Goal: Task Accomplishment & Management: Manage account settings

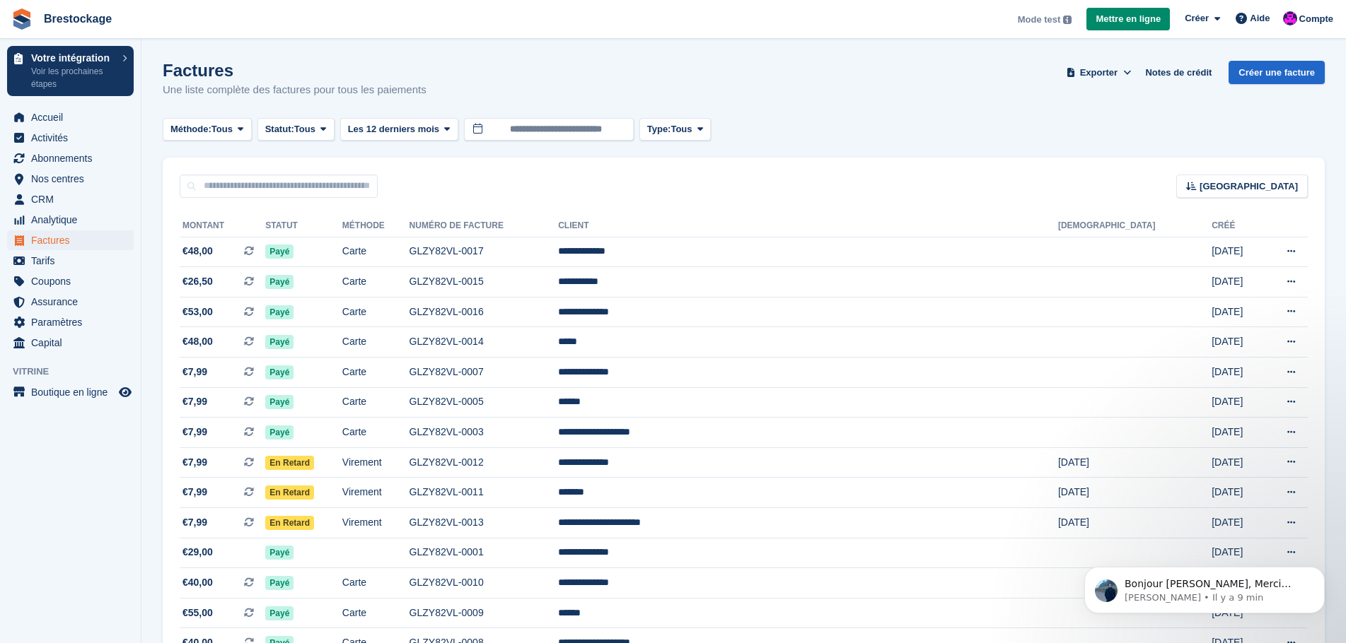
click at [769, 103] on div "Factures Une liste complète des factures pour tous les paiements Exporter Expor…" at bounding box center [744, 88] width 1162 height 54
click at [89, 164] on span "Abonnements" at bounding box center [73, 158] width 85 height 20
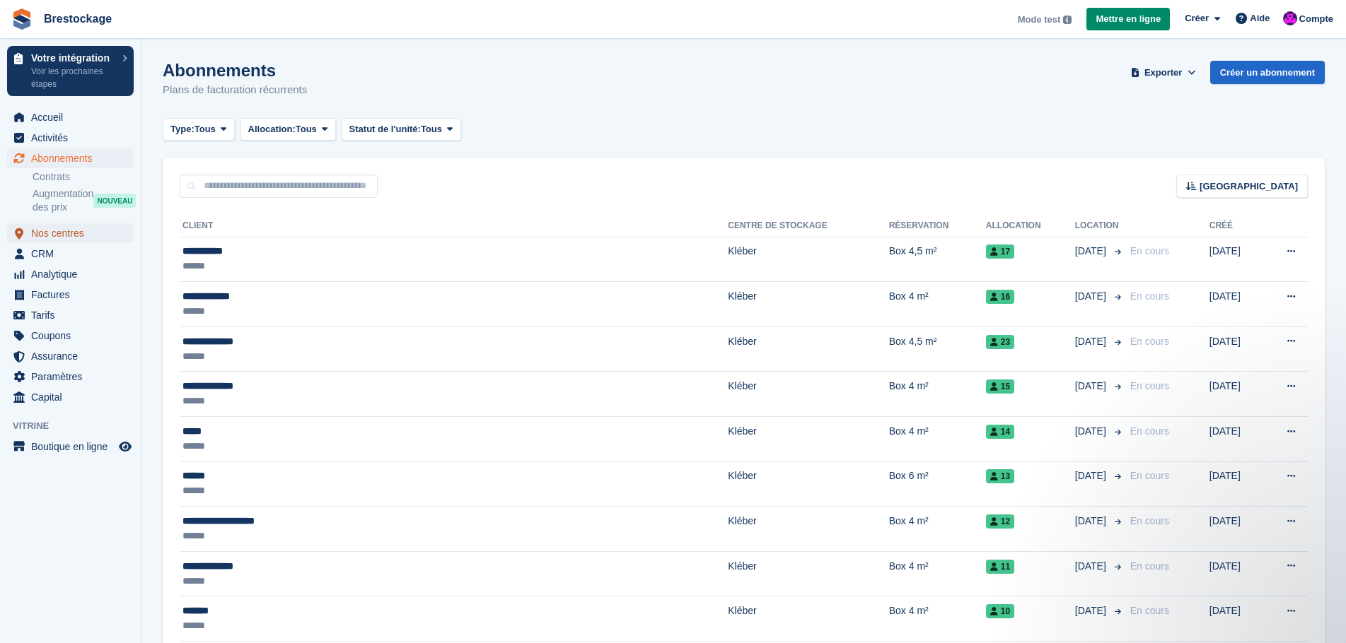
click at [76, 235] on span "Nos centres" at bounding box center [73, 233] width 85 height 20
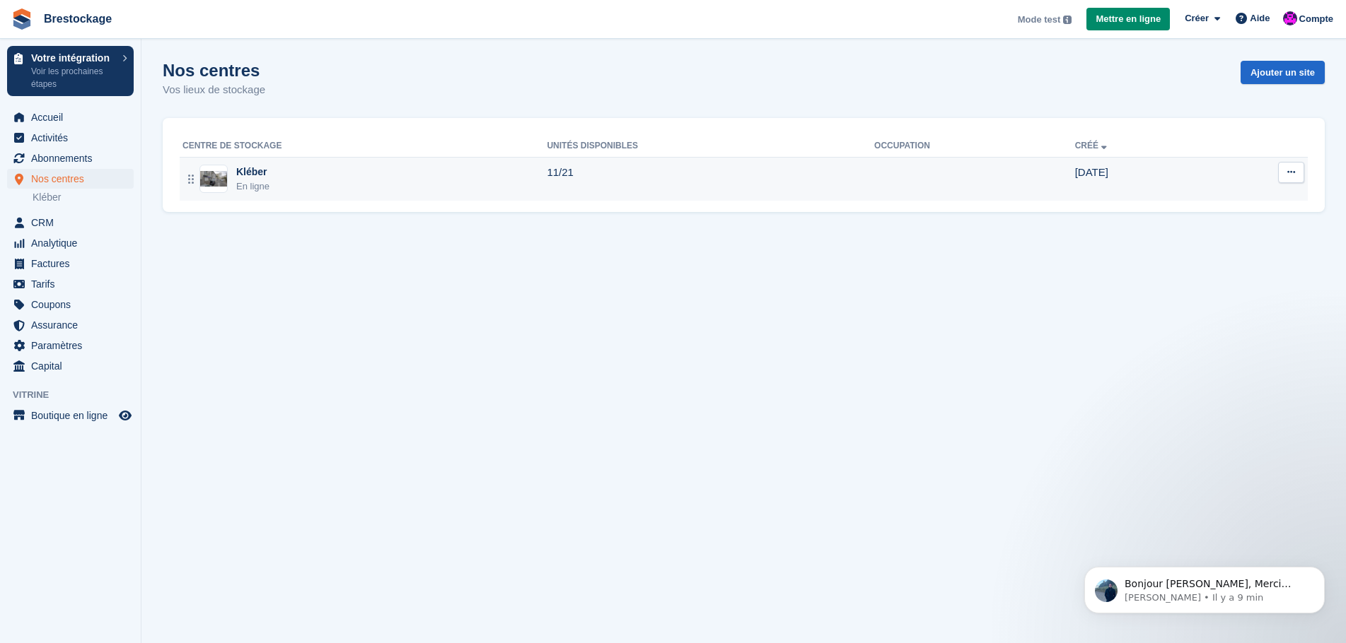
click at [253, 176] on div "Kléber" at bounding box center [252, 172] width 33 height 15
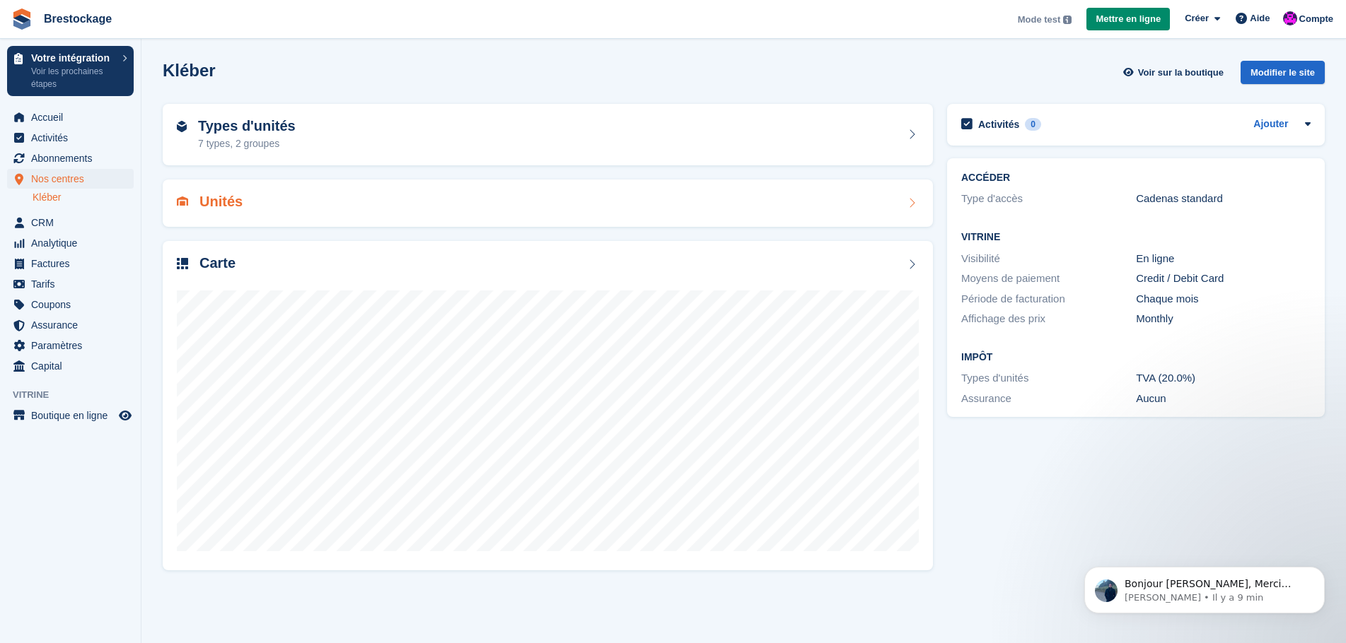
click at [273, 209] on div "Unités" at bounding box center [548, 203] width 742 height 19
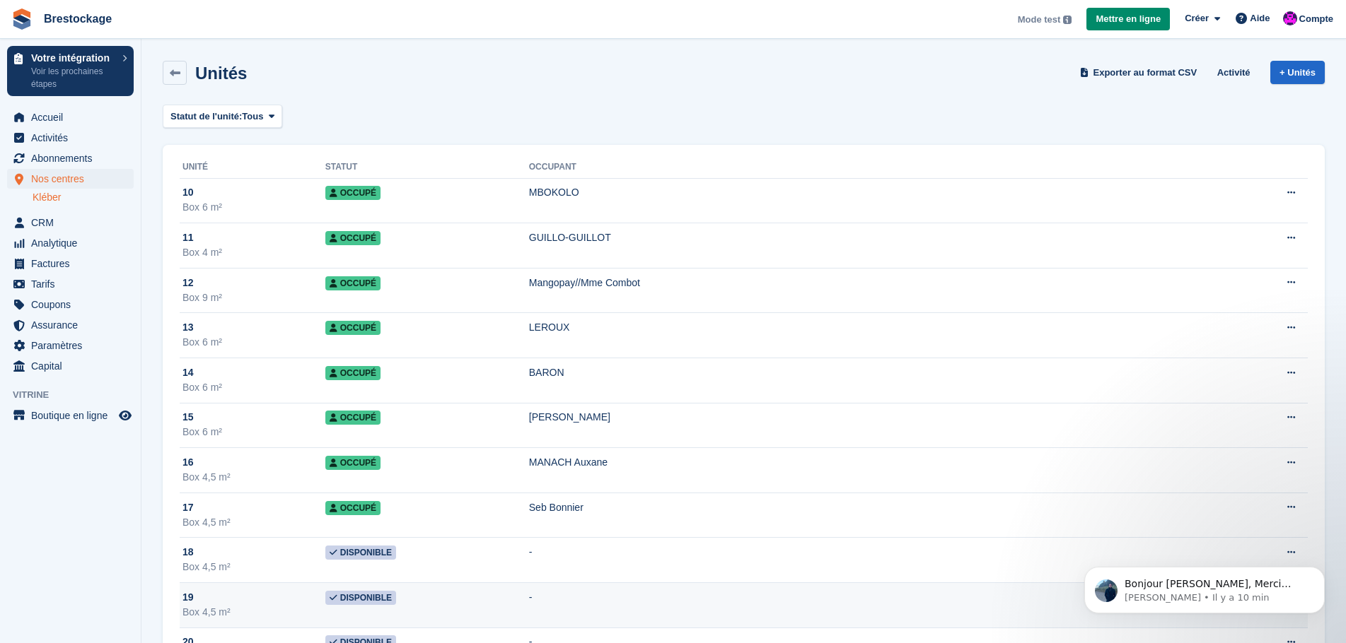
click at [396, 599] on span "Disponible" at bounding box center [360, 598] width 71 height 14
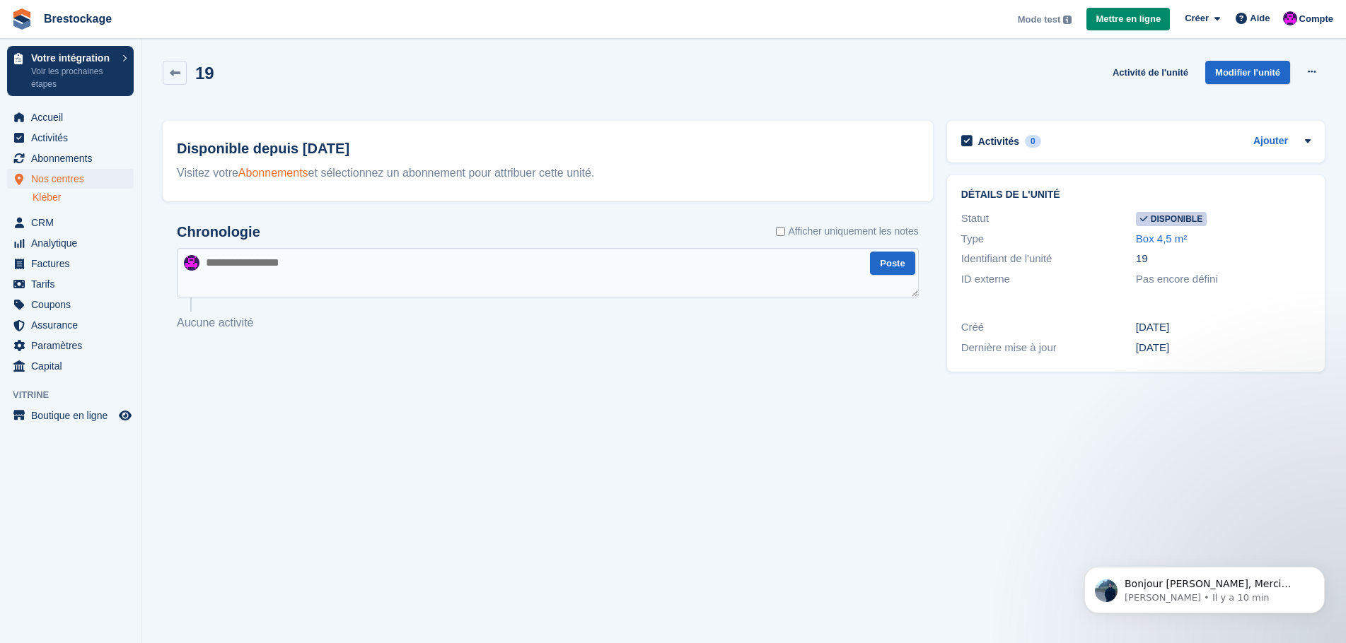
click at [281, 177] on link "Abonnements" at bounding box center [273, 173] width 70 height 12
click at [1209, 581] on p "Bonjour Eric, Merci pour votre question. Pour créer un abonnement en utilisant …" at bounding box center [1215, 585] width 182 height 14
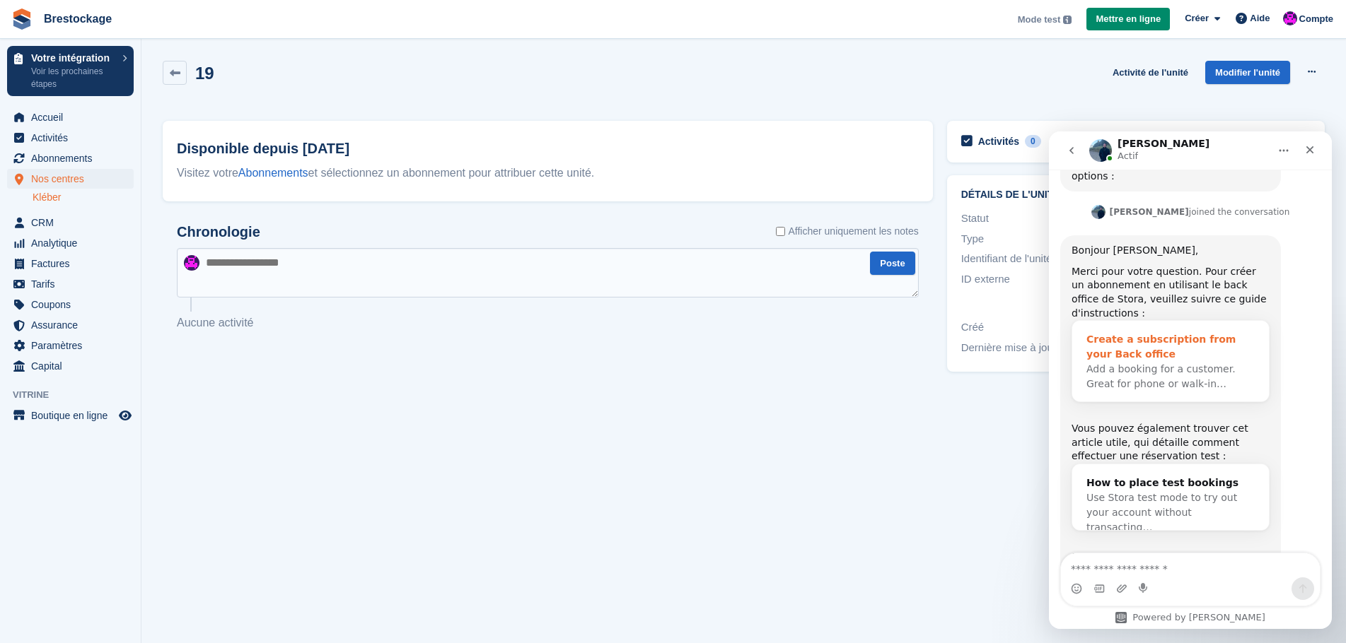
scroll to position [540, 0]
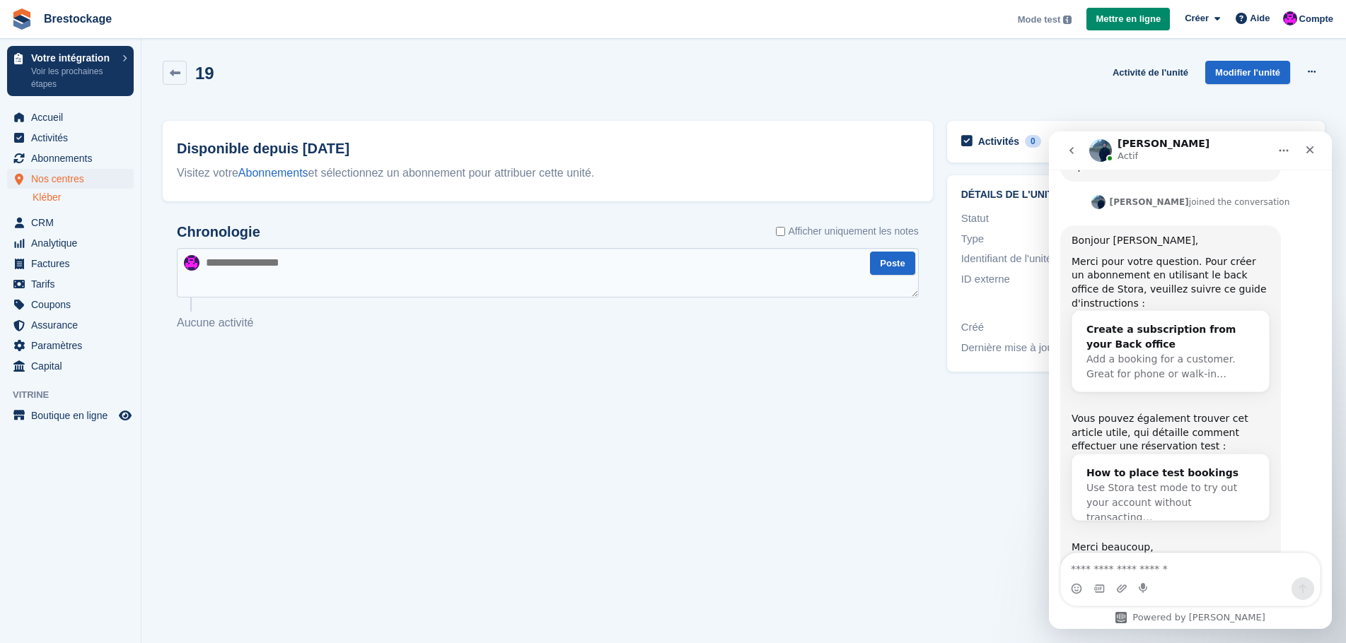
click at [945, 487] on section "19 Activité de l'unité Modifier l'unité Rendre indisponible Supprimer l'unité D…" at bounding box center [743, 321] width 1204 height 643
click at [968, 499] on section "19 Activité de l'unité Modifier l'unité Rendre indisponible Supprimer l'unité D…" at bounding box center [743, 321] width 1204 height 643
click at [924, 461] on section "19 Activité de l'unité Modifier l'unité Rendre indisponible Supprimer l'unité D…" at bounding box center [743, 321] width 1204 height 643
click at [841, 93] on div "19 Activité de l'unité Modifier l'unité Rendre indisponible Supprimer l'unité" at bounding box center [744, 81] width 1162 height 40
click at [1308, 151] on icon "Fermer" at bounding box center [1310, 150] width 8 height 8
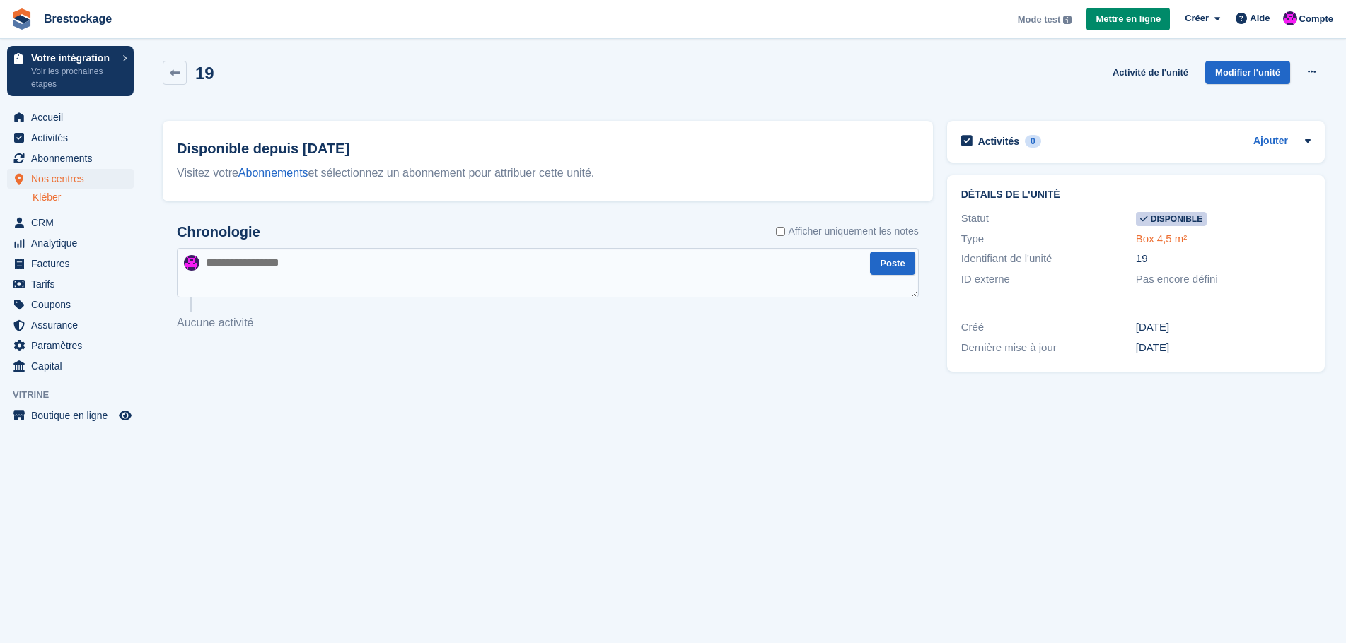
click at [1175, 240] on link "Box 4,5 m²" at bounding box center [1162, 239] width 52 height 12
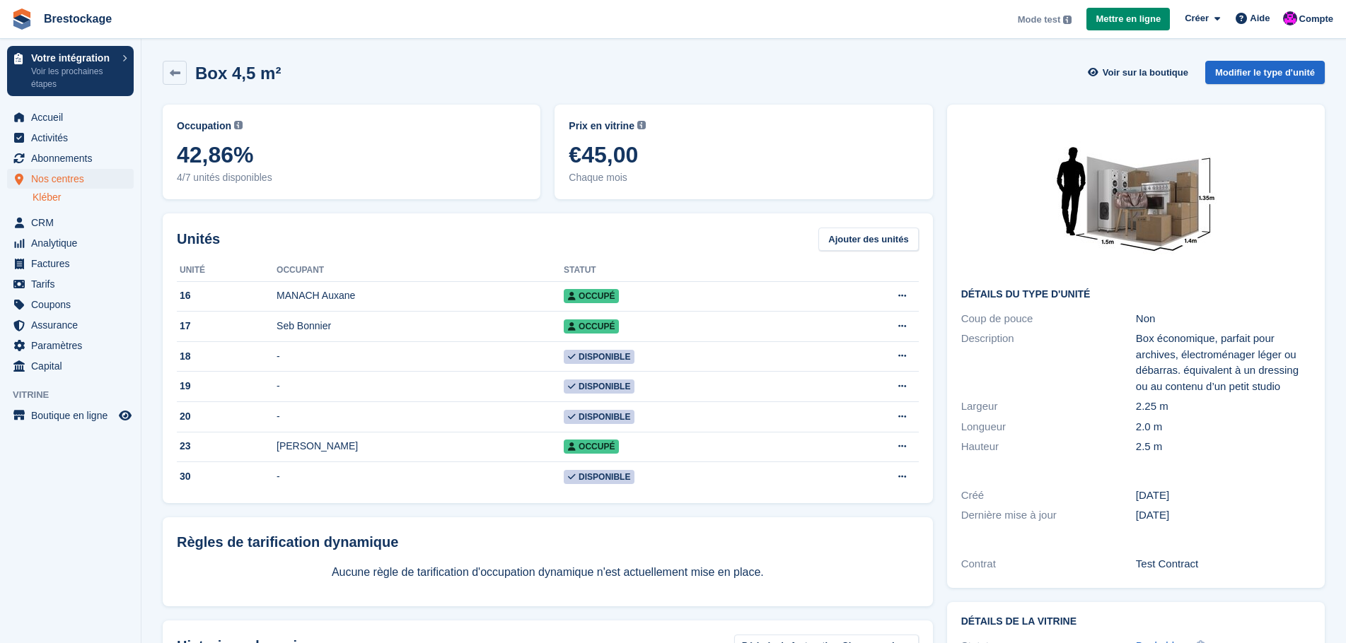
scroll to position [146, 0]
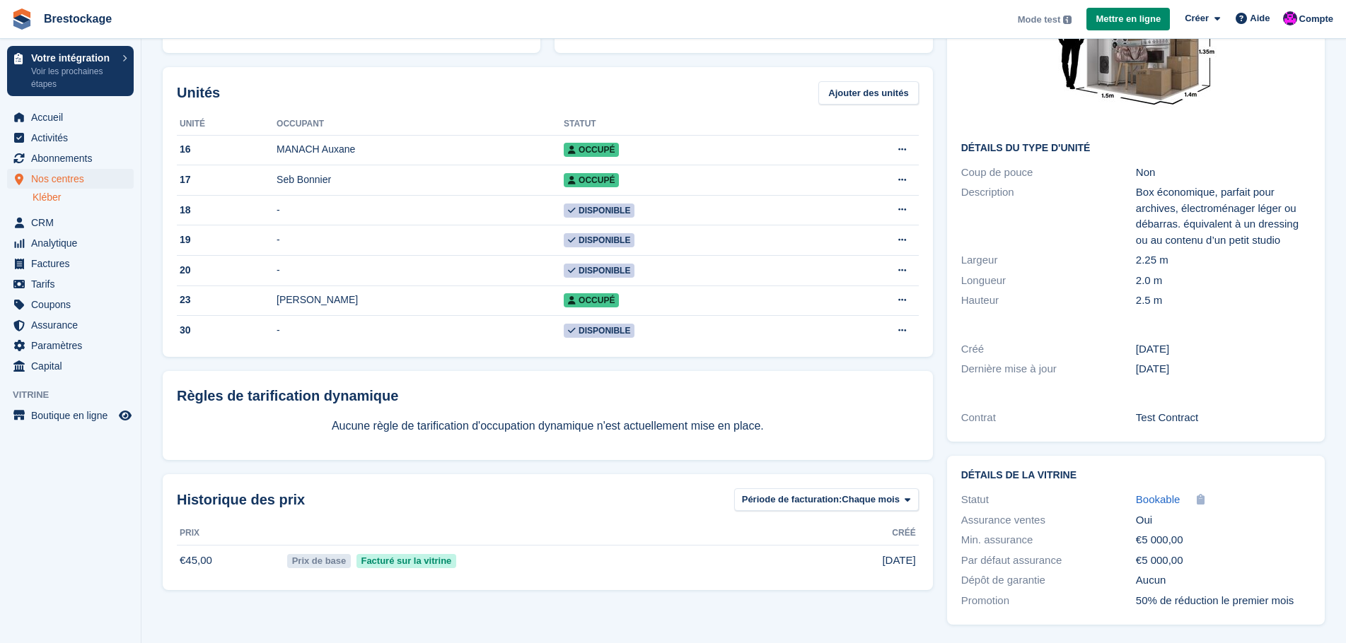
click at [1088, 272] on div "Longueur 2.0 m" at bounding box center [1135, 281] width 349 height 21
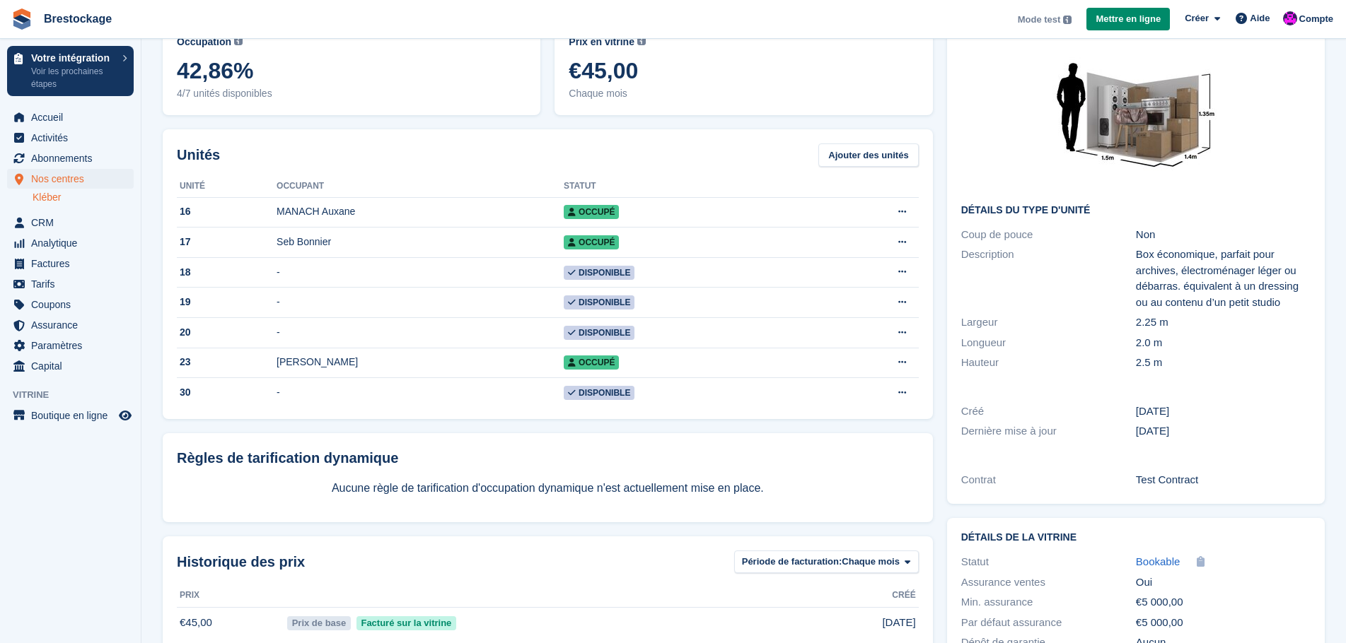
scroll to position [0, 0]
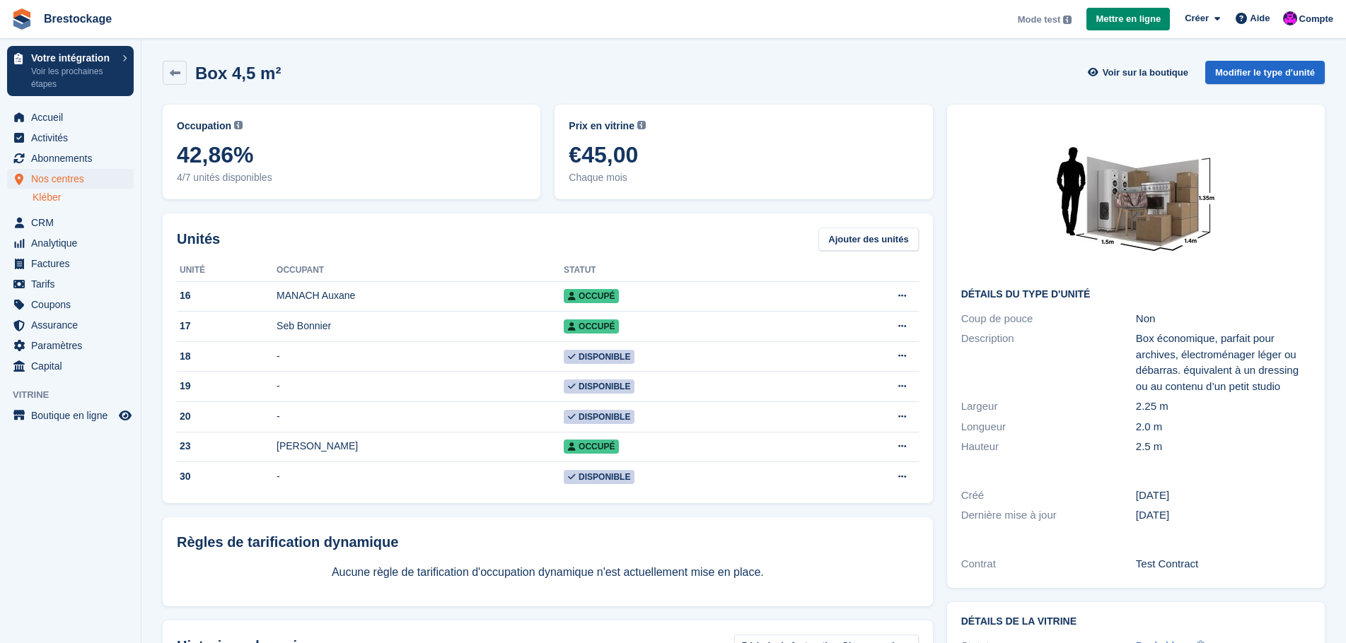
click at [1143, 216] on img at bounding box center [1136, 198] width 212 height 159
click at [1148, 240] on img at bounding box center [1136, 198] width 212 height 159
click at [91, 110] on span "Accueil" at bounding box center [73, 117] width 85 height 20
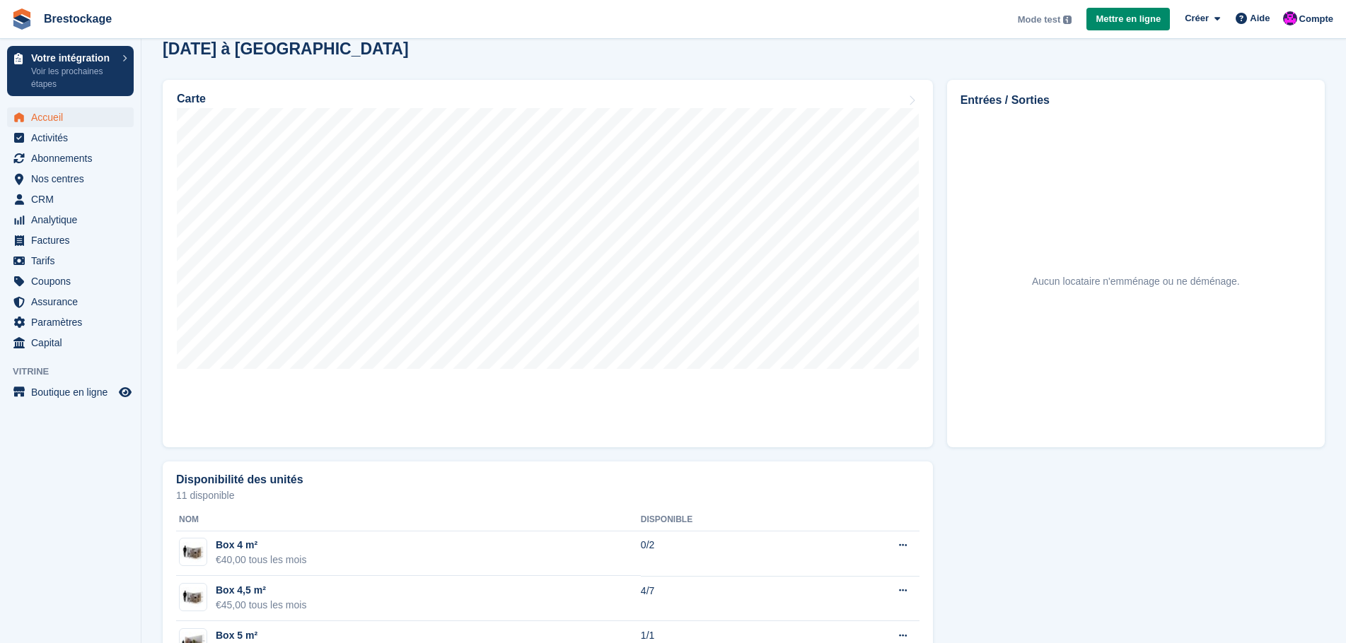
scroll to position [658, 0]
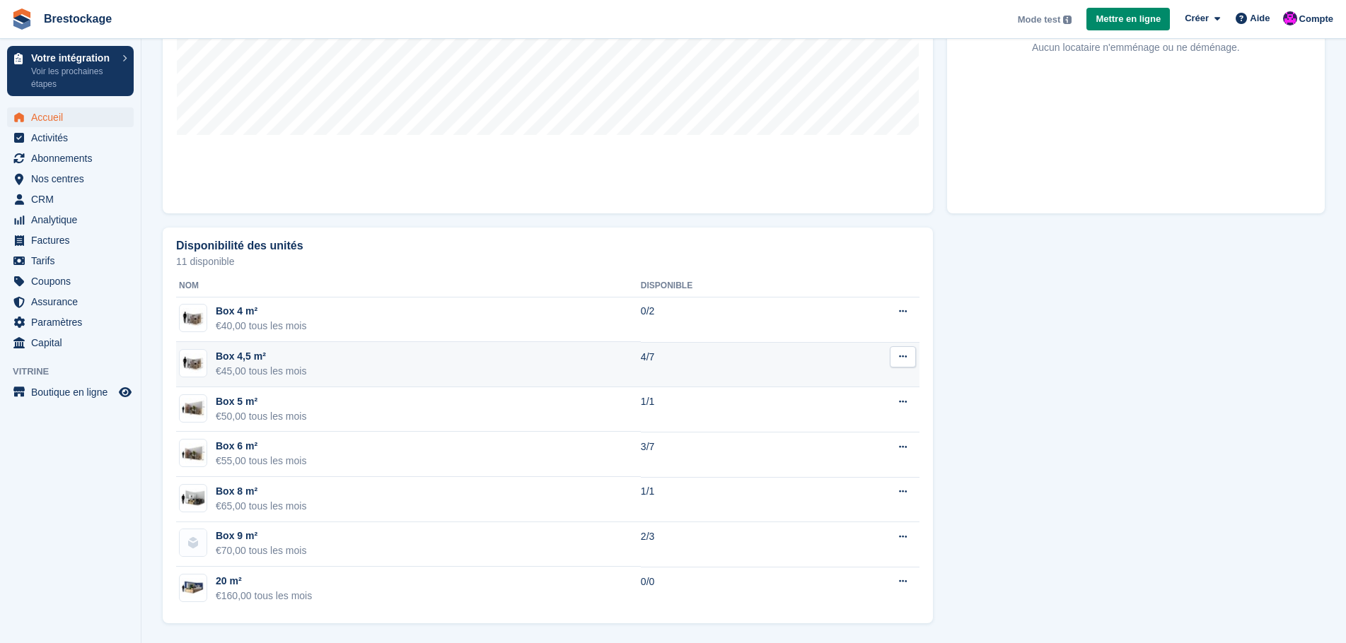
click at [453, 368] on td "Box 4,5 m² €45,00 tous les mois" at bounding box center [408, 364] width 465 height 45
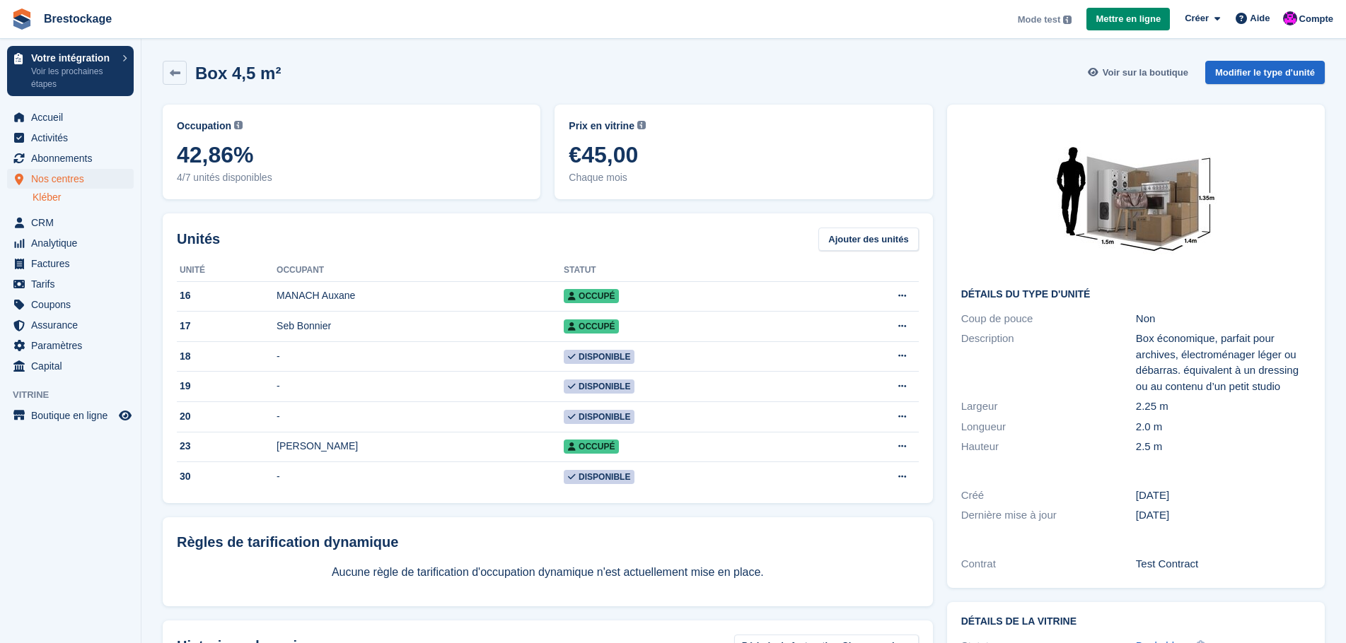
click at [1148, 79] on link "Voir sur la boutique" at bounding box center [1139, 72] width 107 height 23
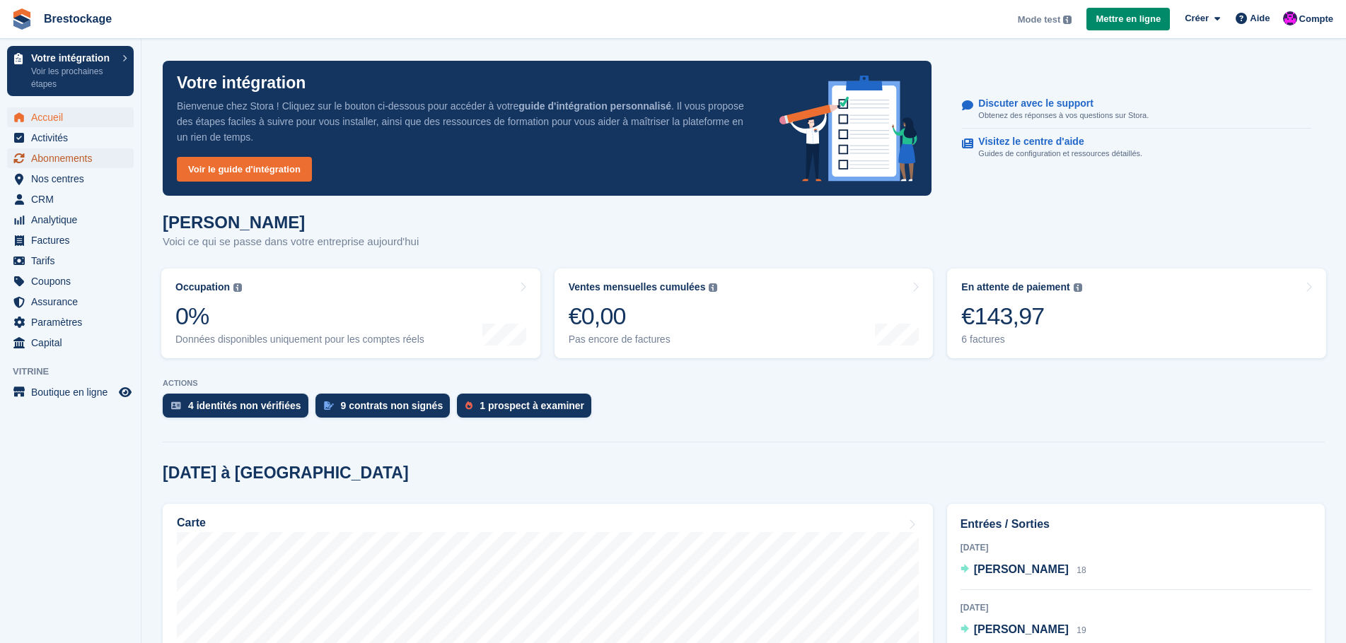
click at [88, 163] on span "Abonnements" at bounding box center [73, 158] width 85 height 20
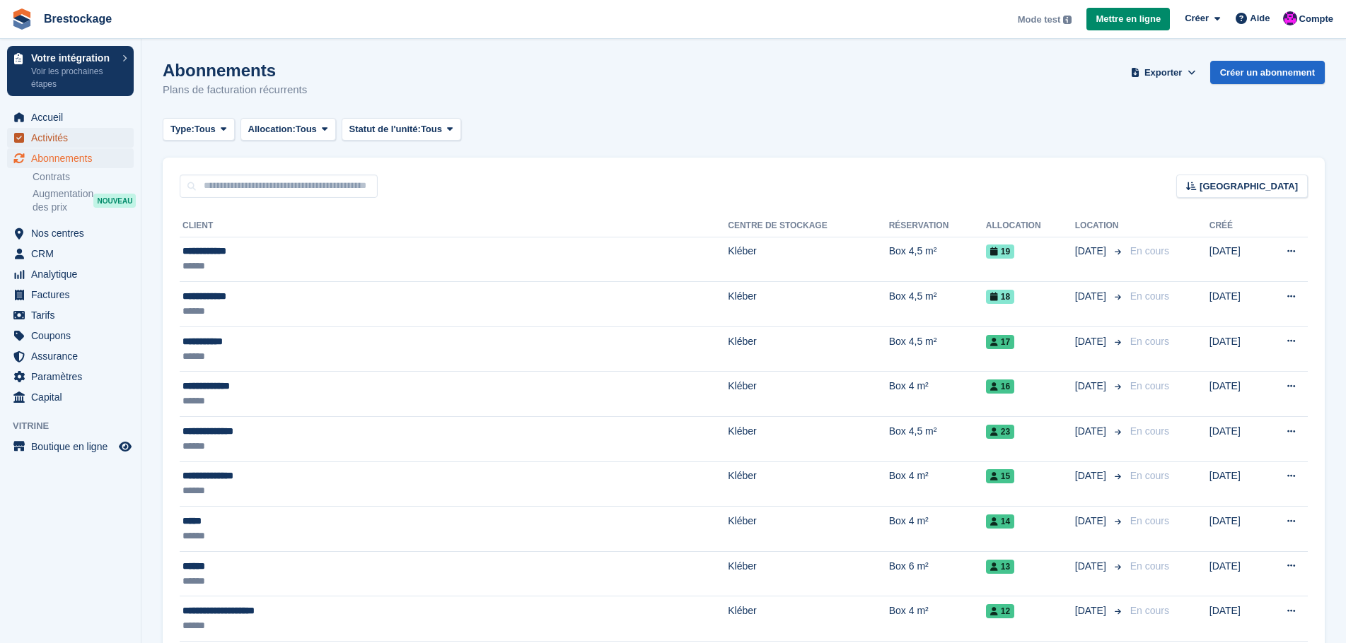
click at [80, 135] on span "Activités" at bounding box center [73, 138] width 85 height 20
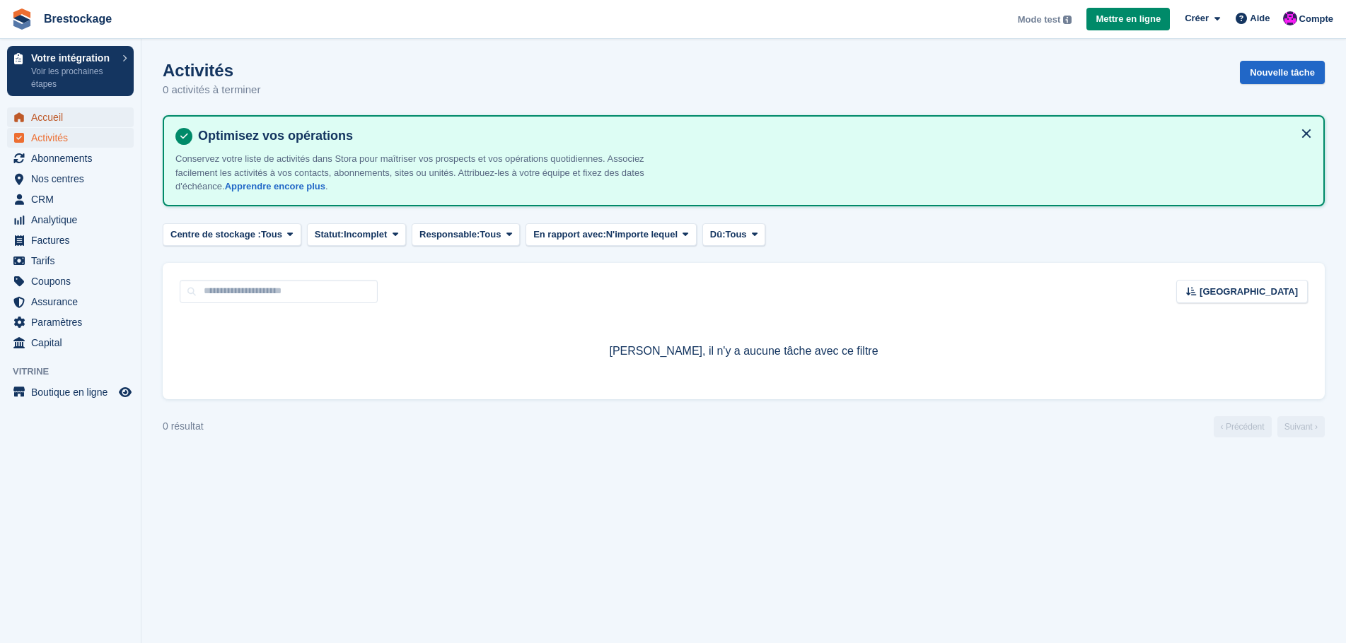
click at [80, 108] on span "Accueil" at bounding box center [73, 117] width 85 height 20
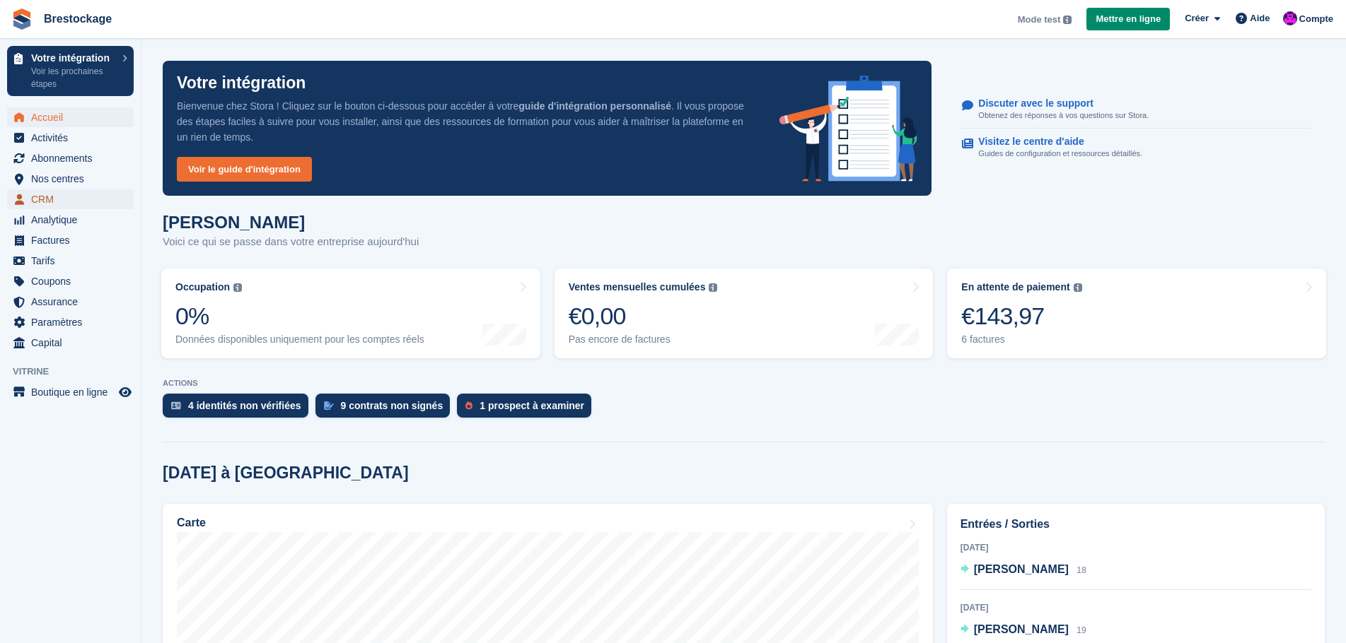
click at [69, 204] on span "CRM" at bounding box center [73, 200] width 85 height 20
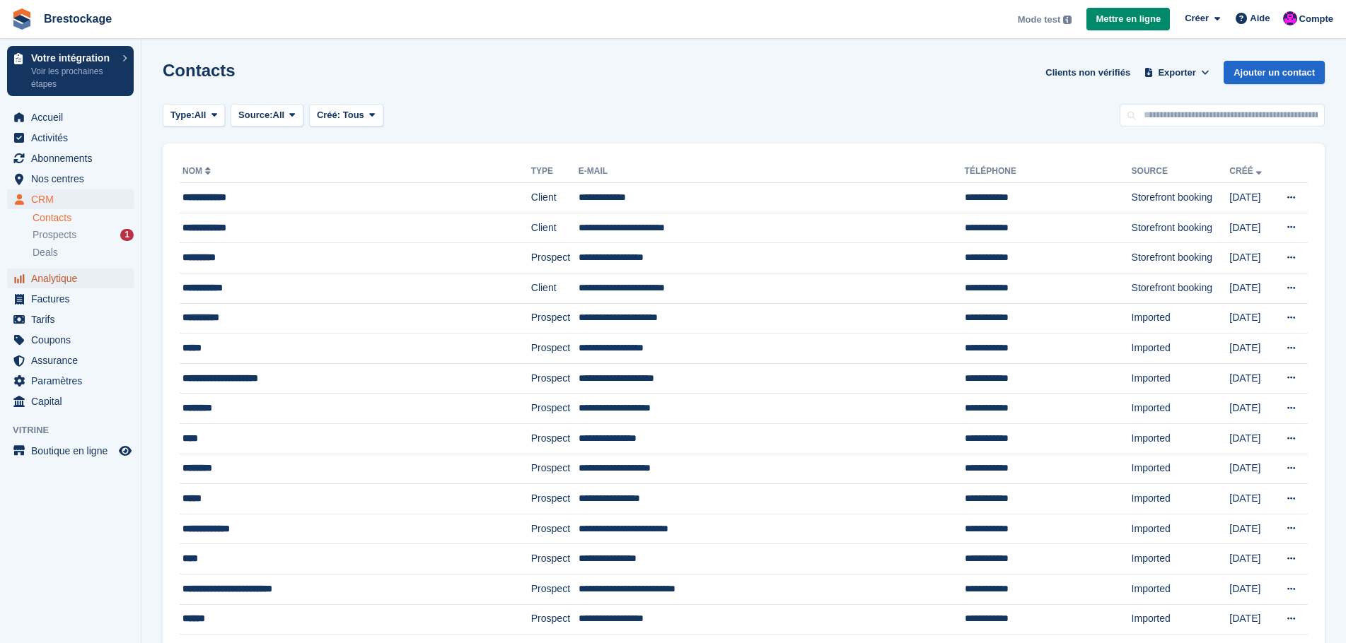
click at [81, 281] on span "Analytique" at bounding box center [73, 279] width 85 height 20
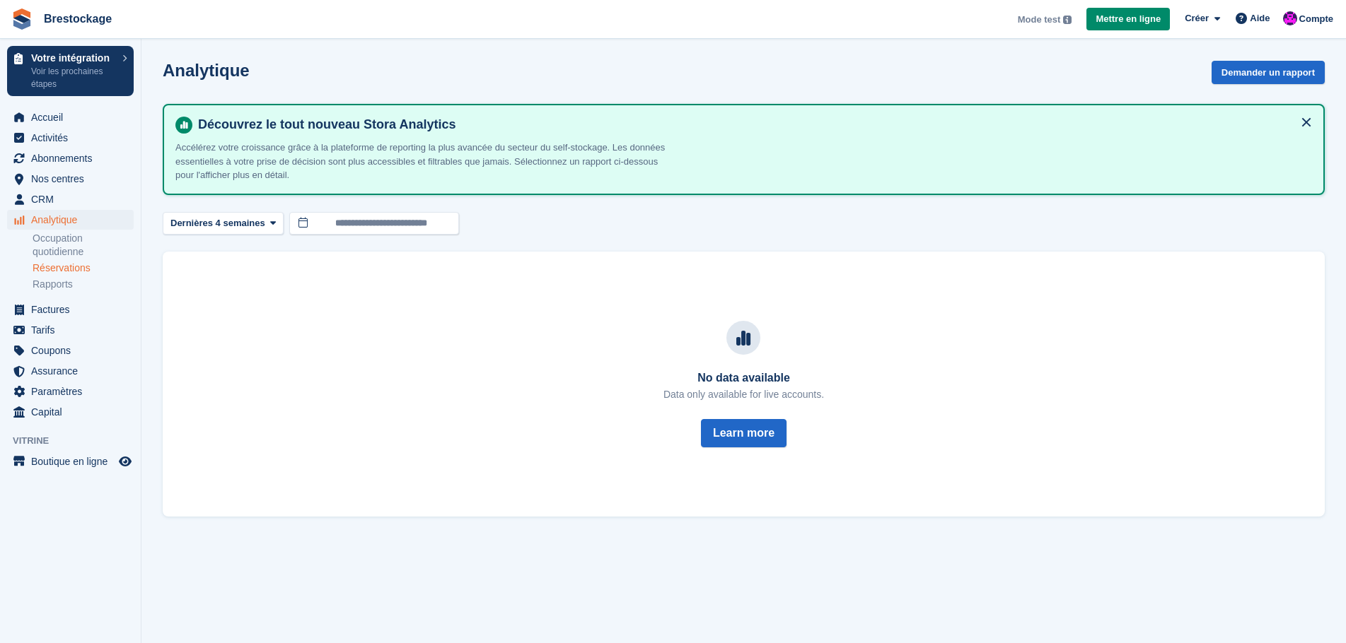
click at [82, 266] on link "Réservations" at bounding box center [83, 268] width 101 height 13
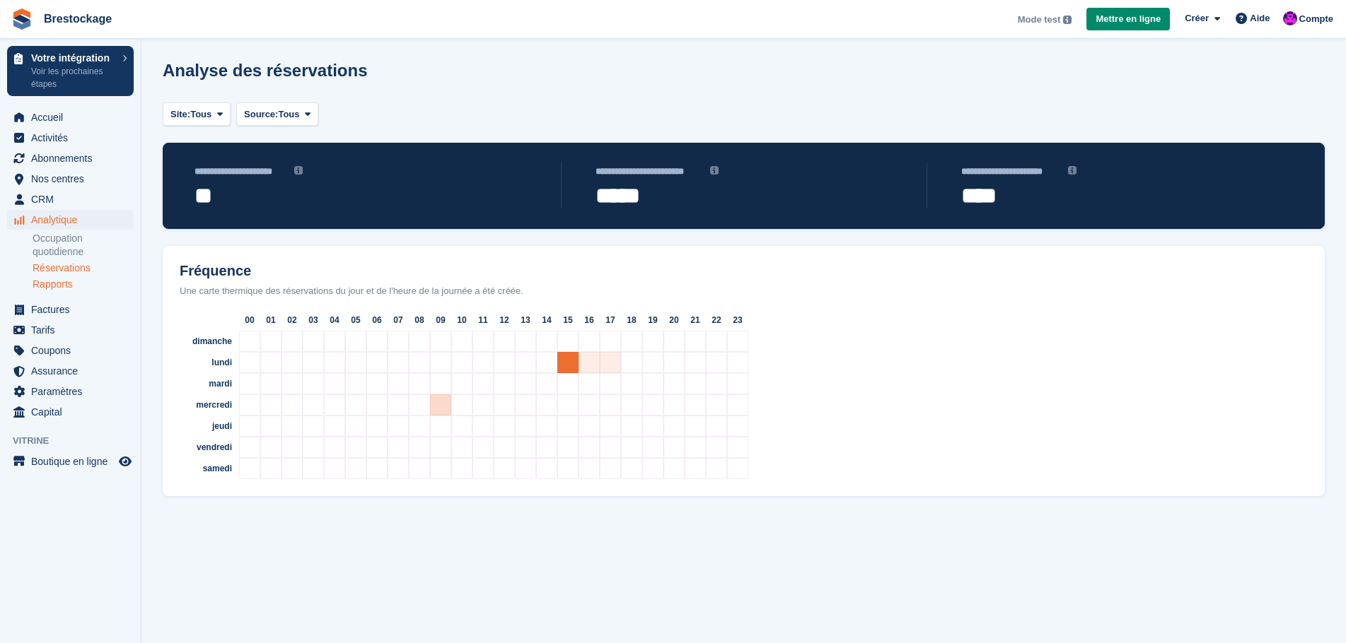
click at [80, 284] on link "Rapports" at bounding box center [83, 284] width 101 height 13
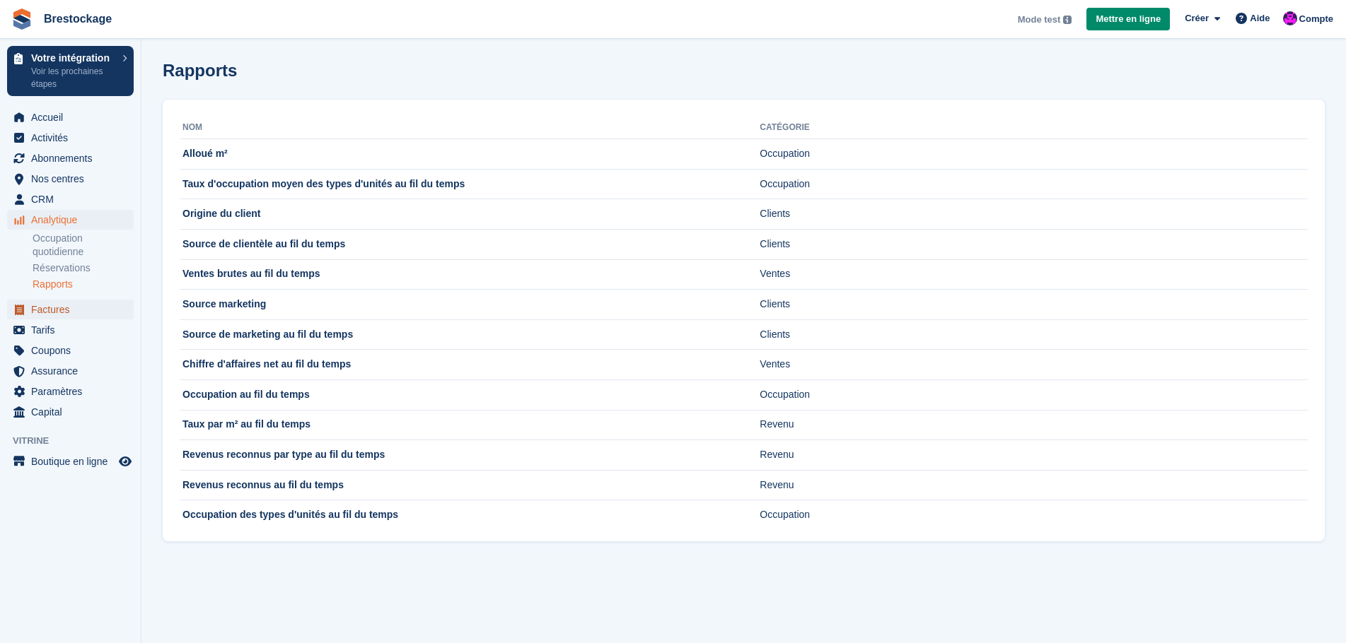
click at [90, 309] on span "Factures" at bounding box center [73, 310] width 85 height 20
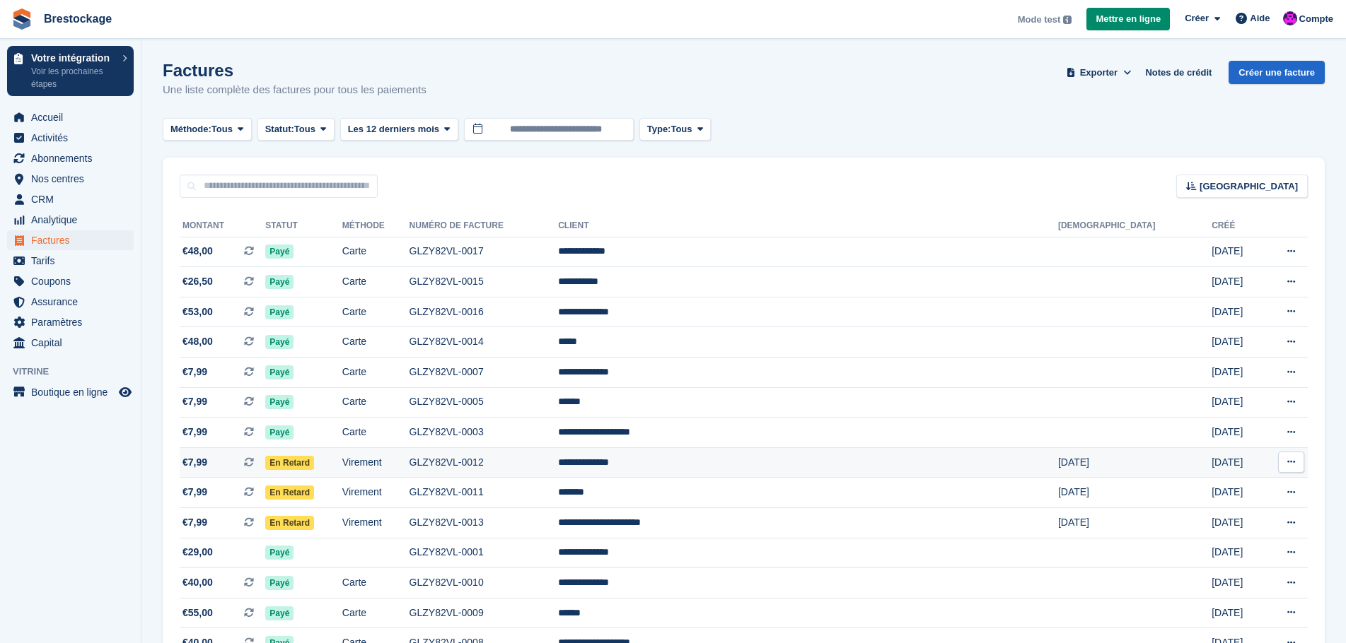
click at [1292, 472] on button at bounding box center [1291, 462] width 26 height 21
click at [1284, 509] on p "Voir sur Stripe" at bounding box center [1236, 510] width 123 height 23
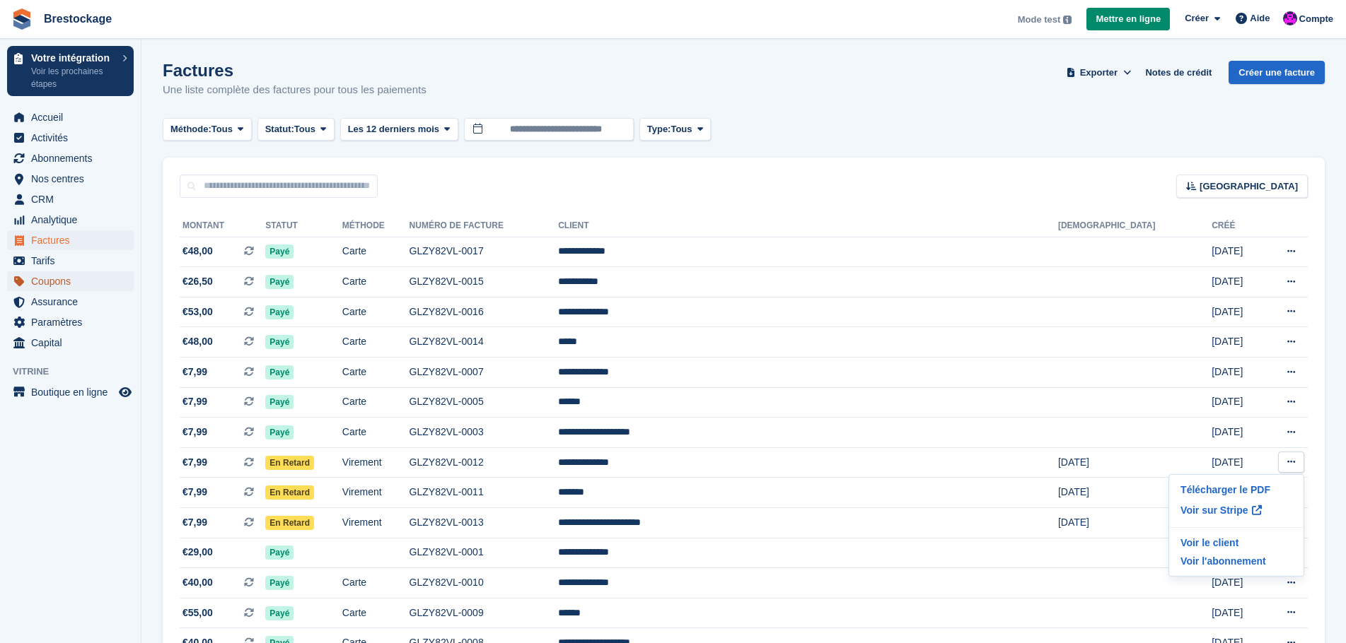
click at [94, 285] on span "Coupons" at bounding box center [73, 282] width 85 height 20
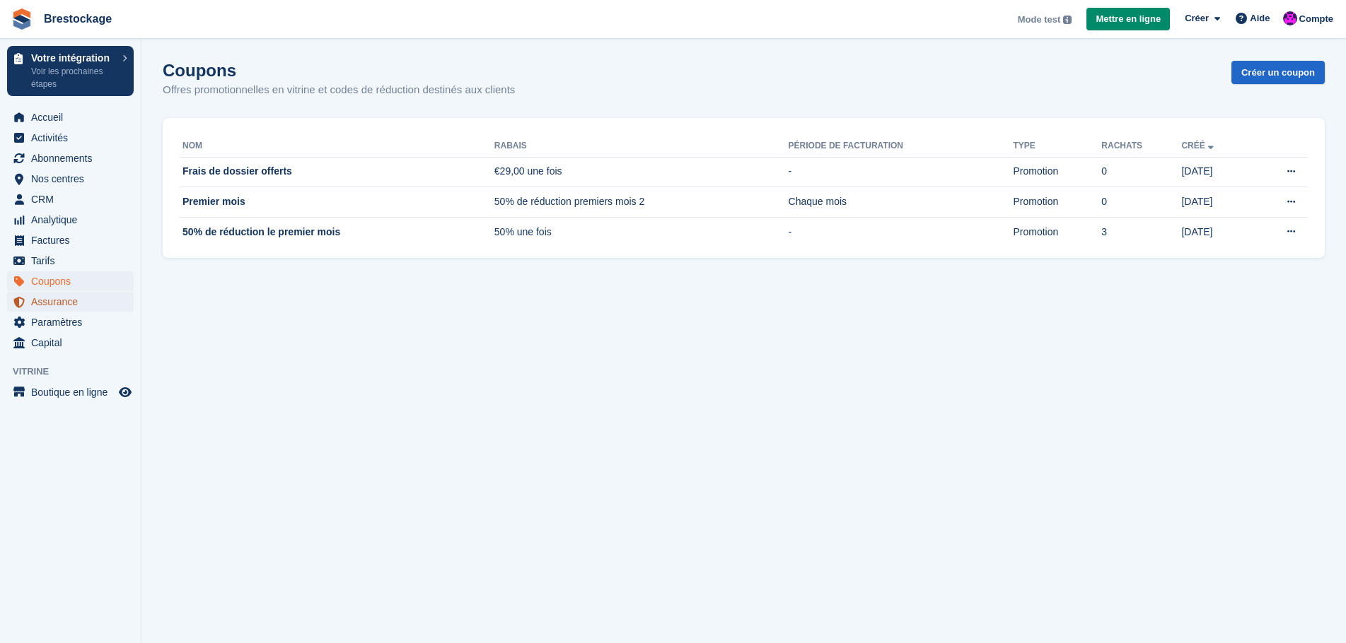
click at [77, 306] on span "Assurance" at bounding box center [73, 302] width 85 height 20
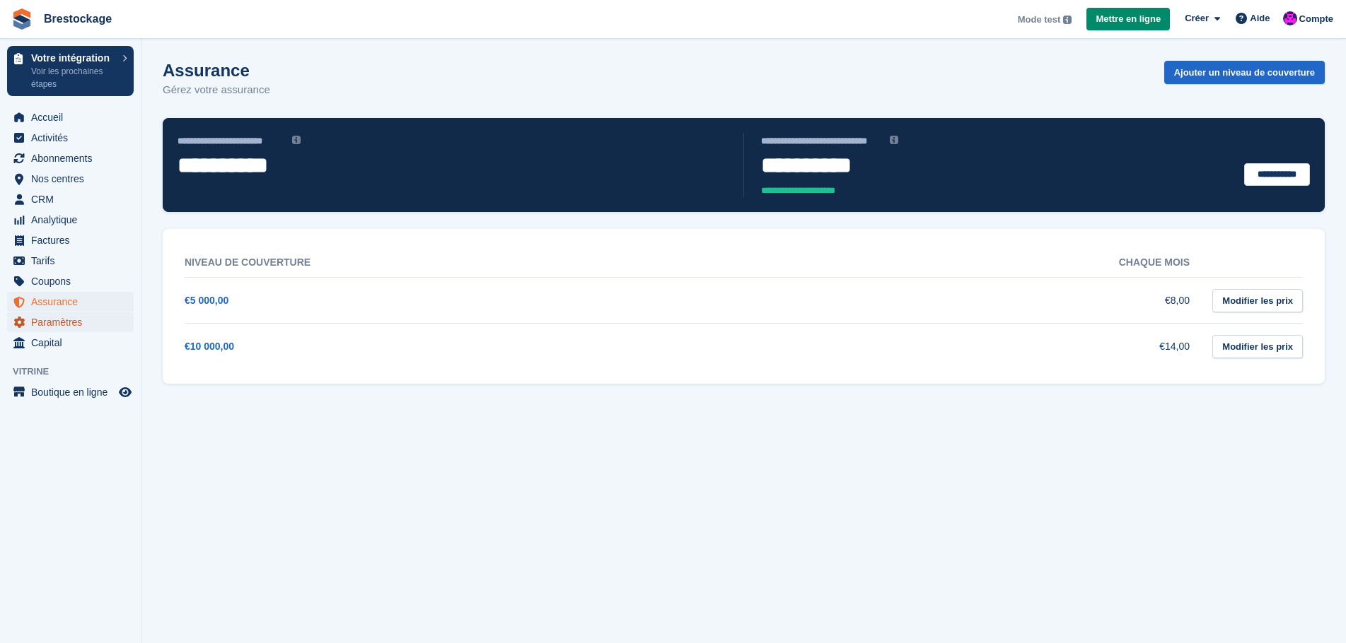
click at [107, 315] on span "Paramètres" at bounding box center [73, 323] width 85 height 20
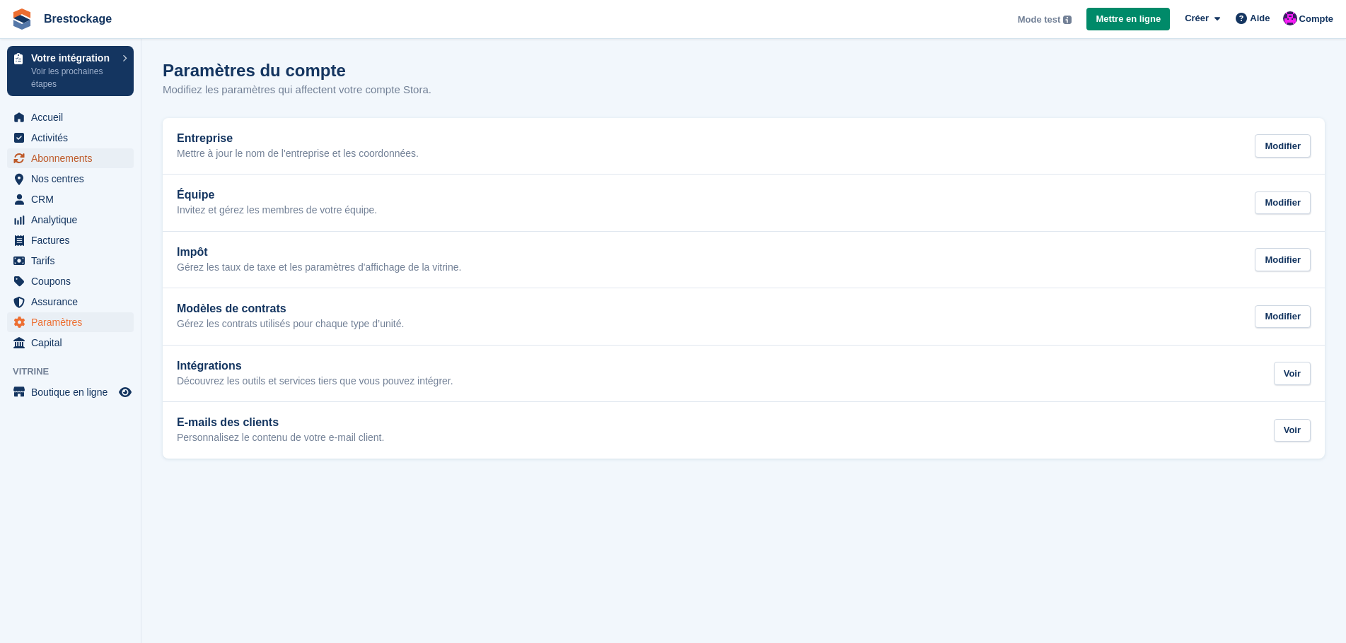
click at [80, 151] on span "Abonnements" at bounding box center [73, 158] width 85 height 20
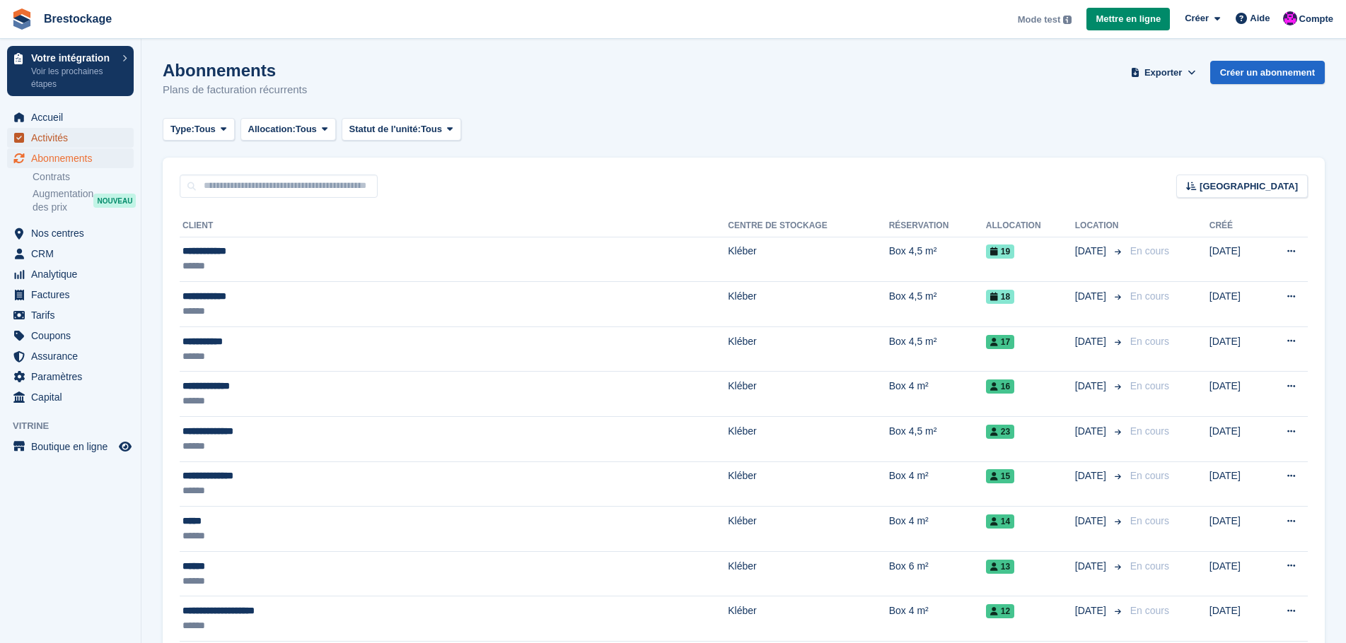
click at [87, 138] on span "Activités" at bounding box center [73, 138] width 85 height 20
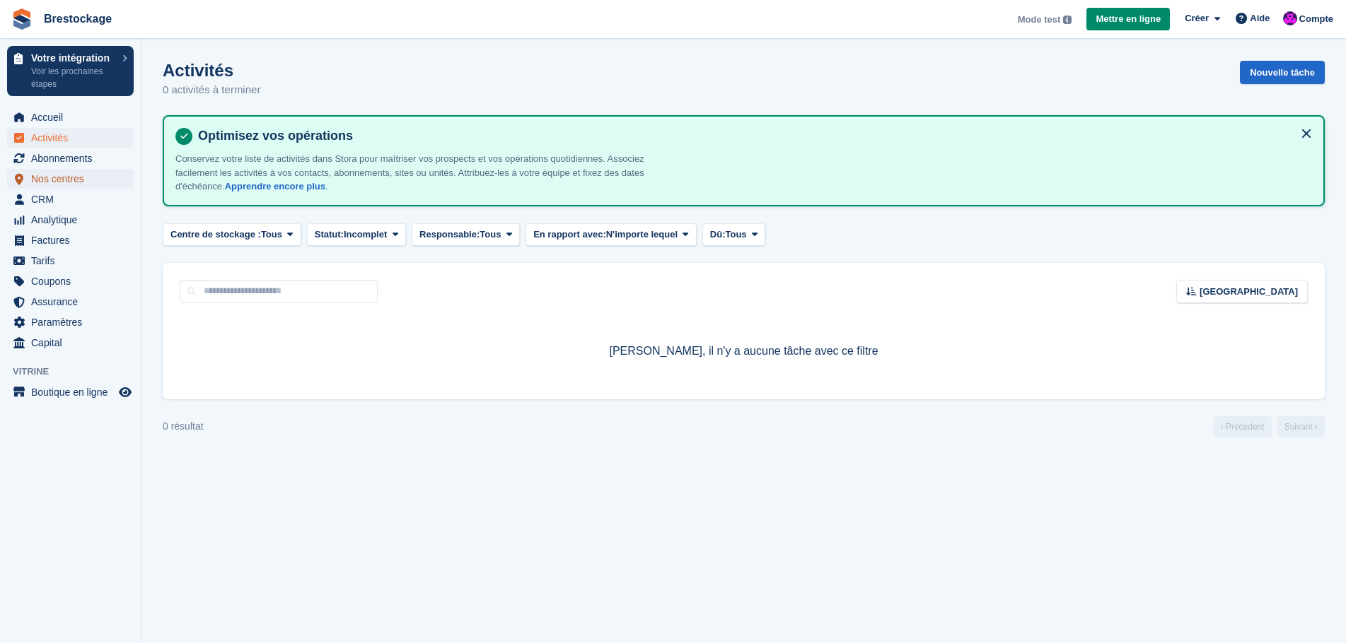
click at [93, 182] on span "Nos centres" at bounding box center [73, 179] width 85 height 20
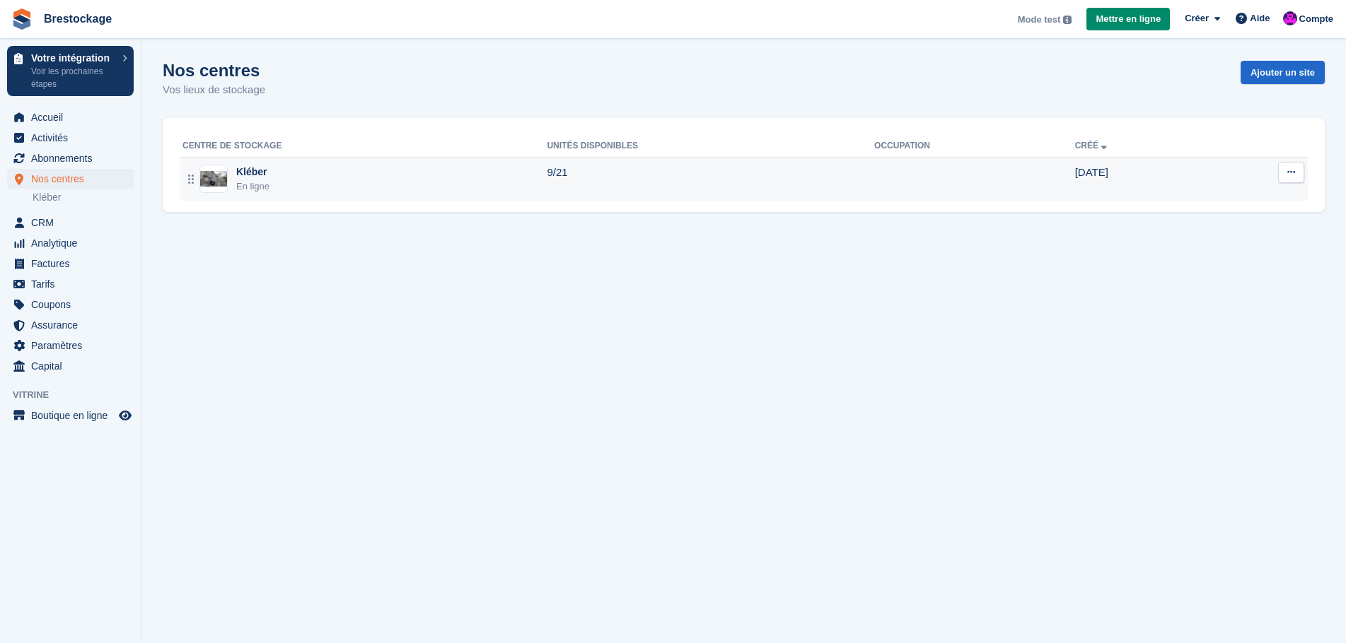
click at [374, 186] on div "Kléber En ligne" at bounding box center [364, 179] width 364 height 29
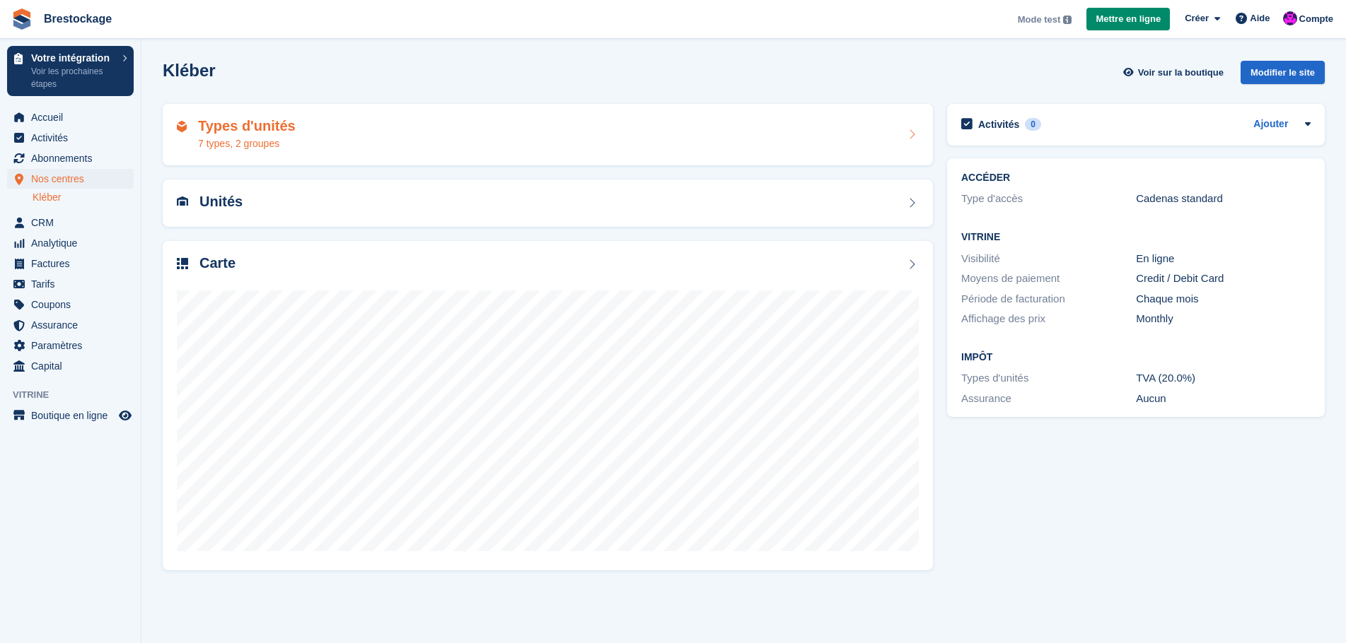
click at [336, 141] on div "Types d'unités 7 types, 2 groupes" at bounding box center [548, 135] width 742 height 34
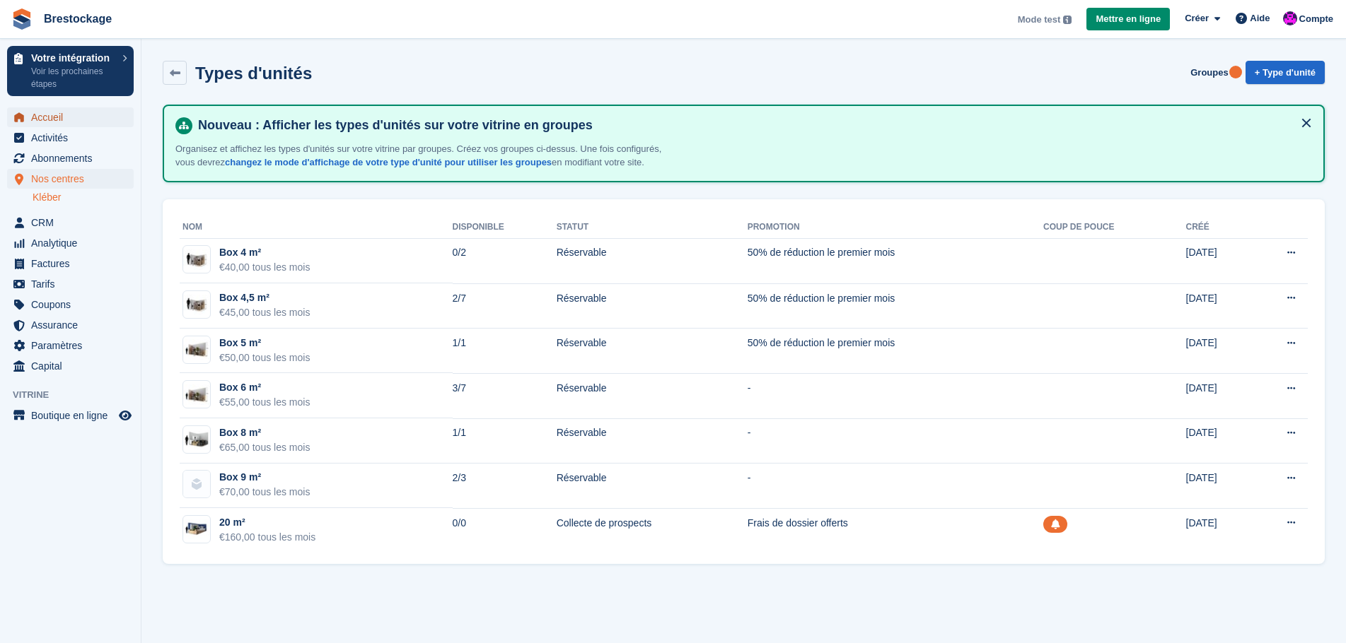
click at [90, 119] on span "Accueil" at bounding box center [73, 117] width 85 height 20
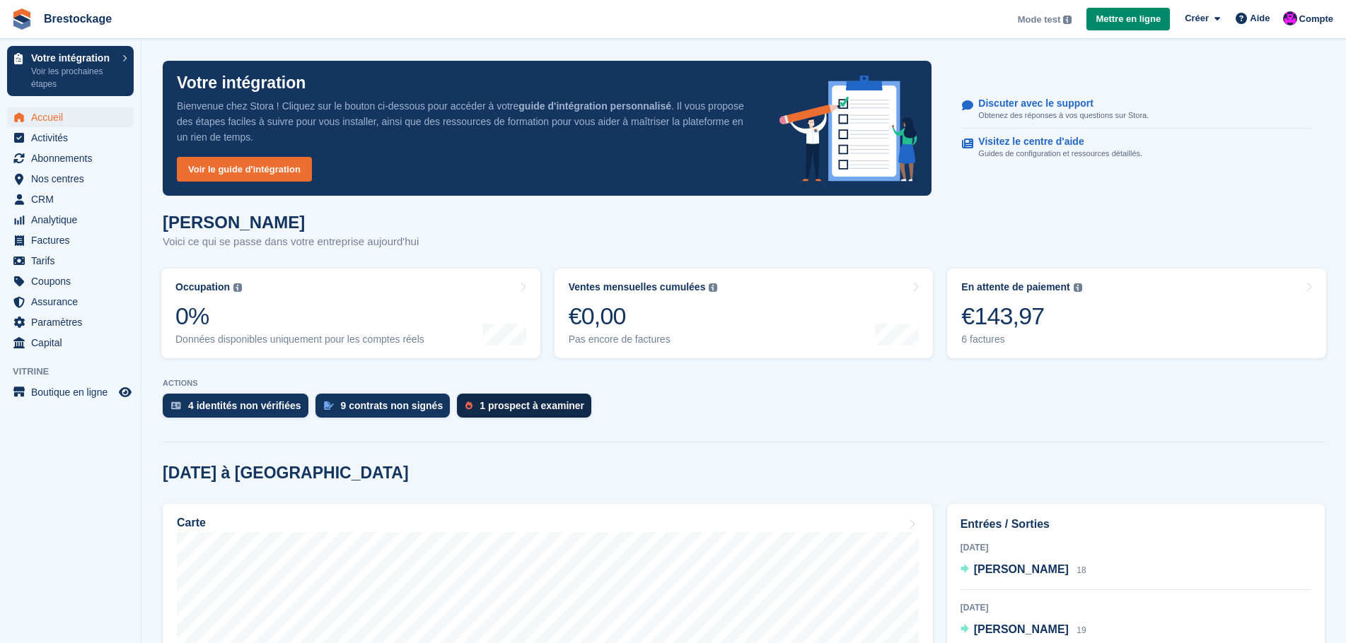
click at [518, 410] on div "1 prospect à examiner" at bounding box center [531, 405] width 105 height 11
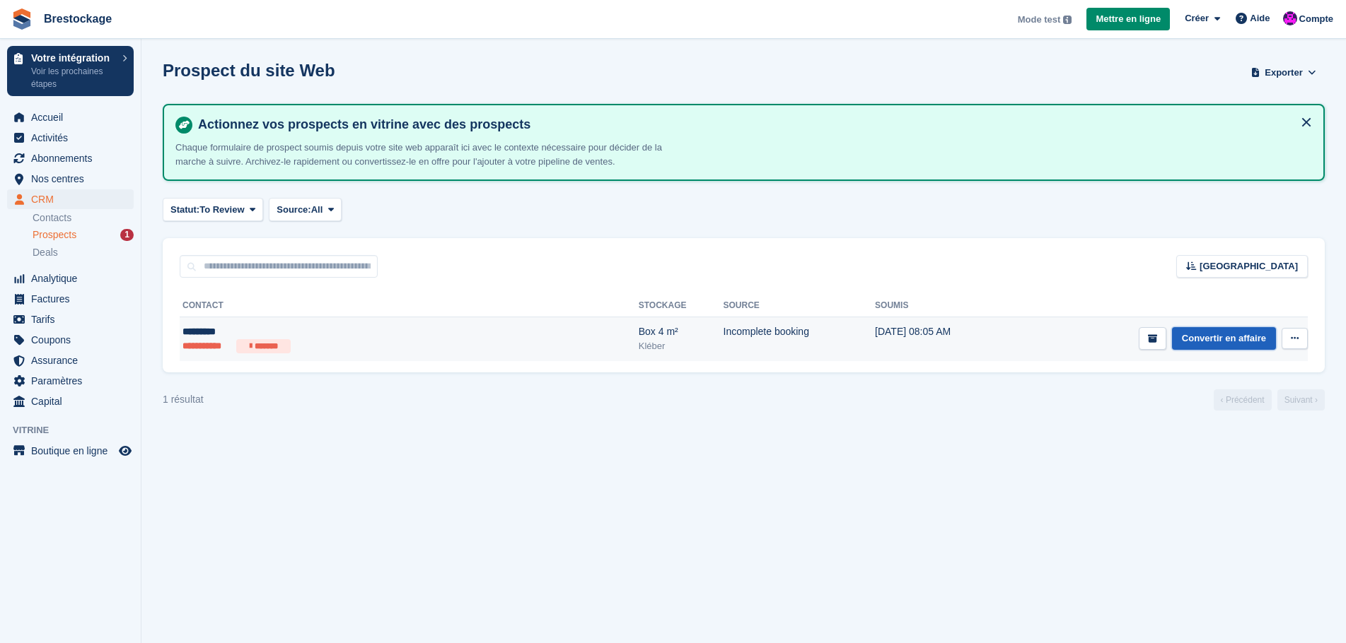
click at [1212, 343] on link "Convertir en affaire" at bounding box center [1224, 338] width 104 height 23
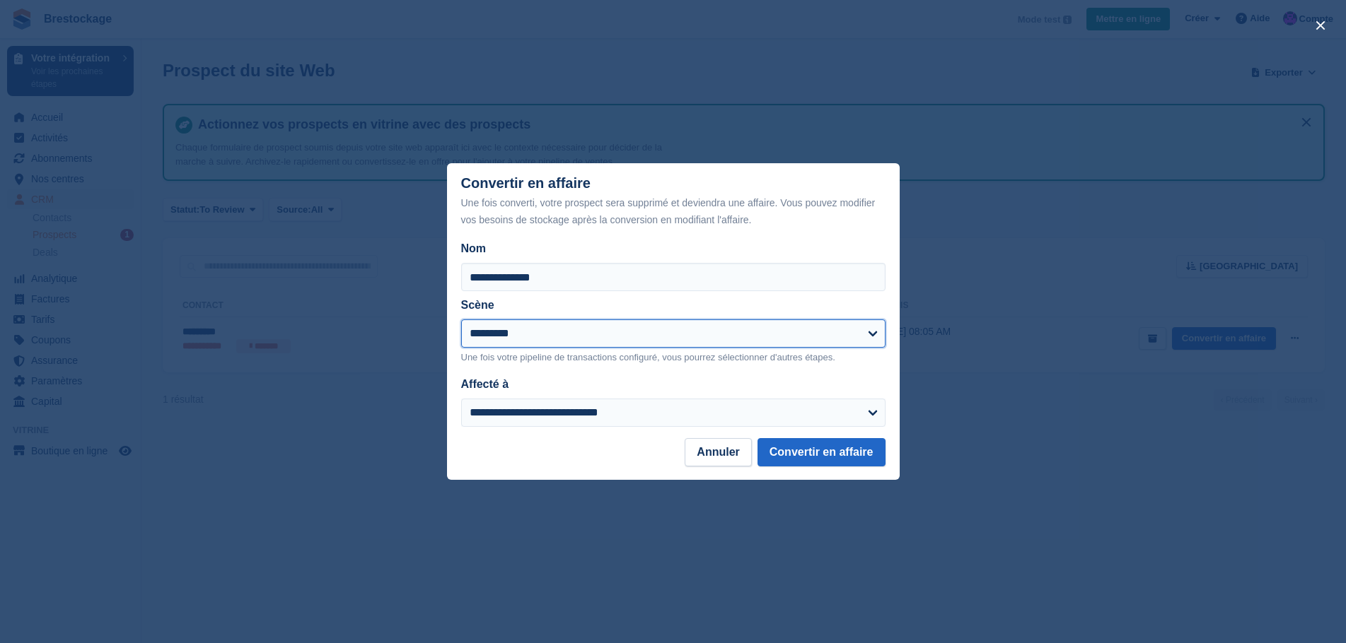
click at [728, 327] on select "*********" at bounding box center [673, 334] width 424 height 28
click at [728, 328] on select "*********" at bounding box center [673, 334] width 424 height 28
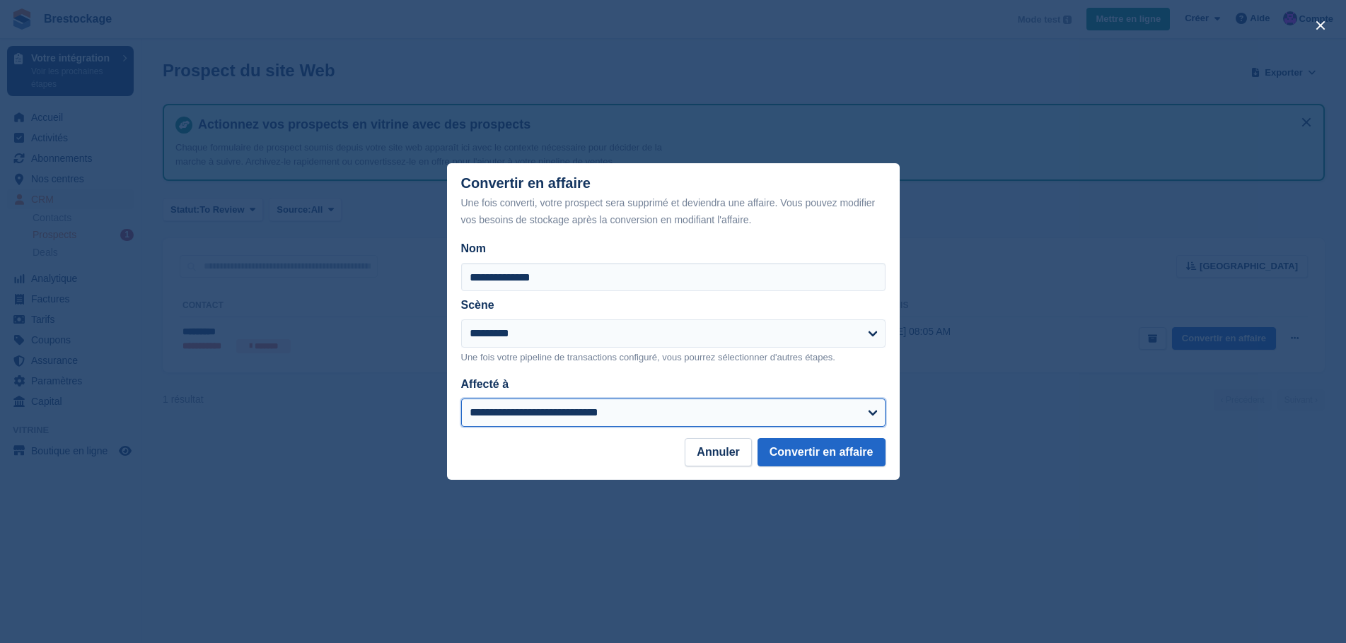
click at [694, 414] on select "**********" at bounding box center [673, 413] width 424 height 28
select select "****"
click at [461, 400] on select "**********" at bounding box center [673, 413] width 424 height 28
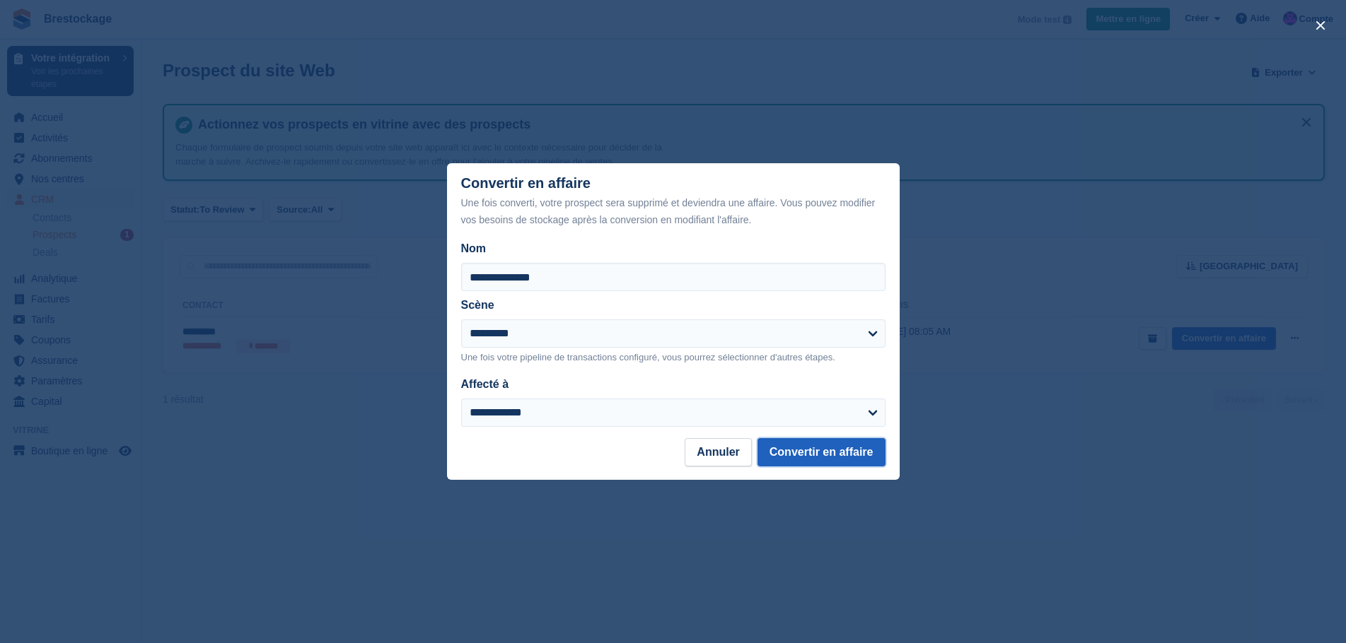
click at [827, 460] on button "Convertir en affaire" at bounding box center [821, 452] width 128 height 28
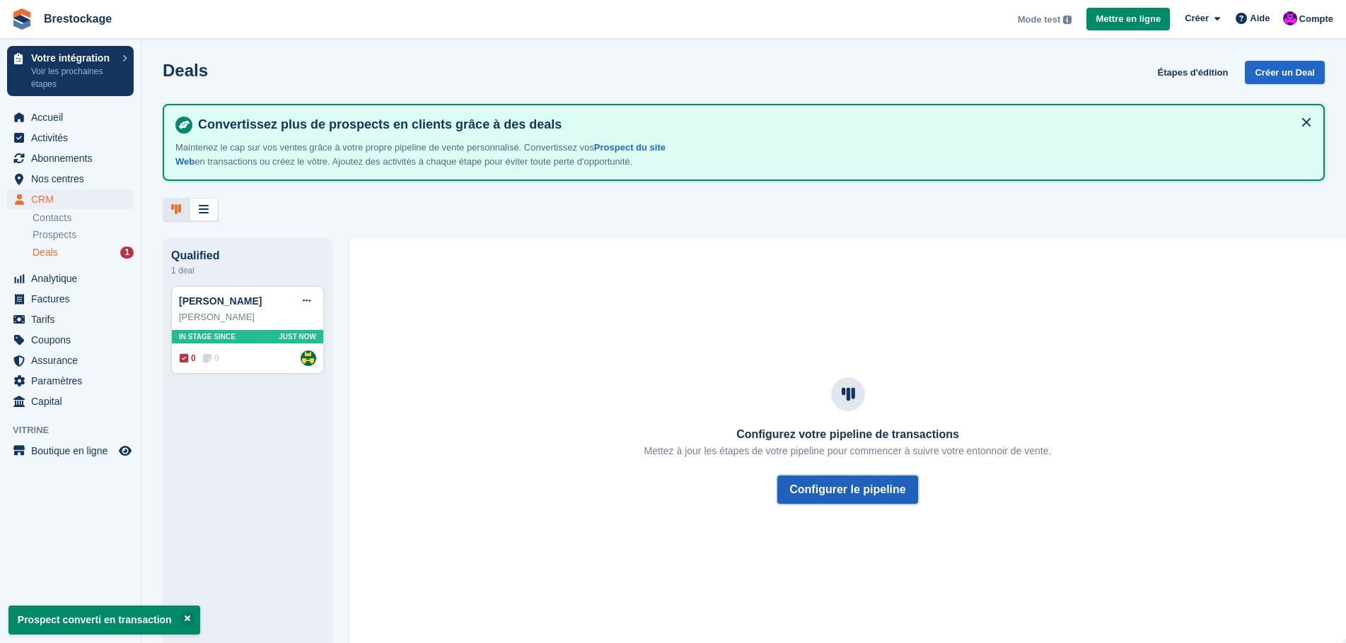
click at [857, 498] on button "Configurer le pipeline" at bounding box center [847, 490] width 140 height 28
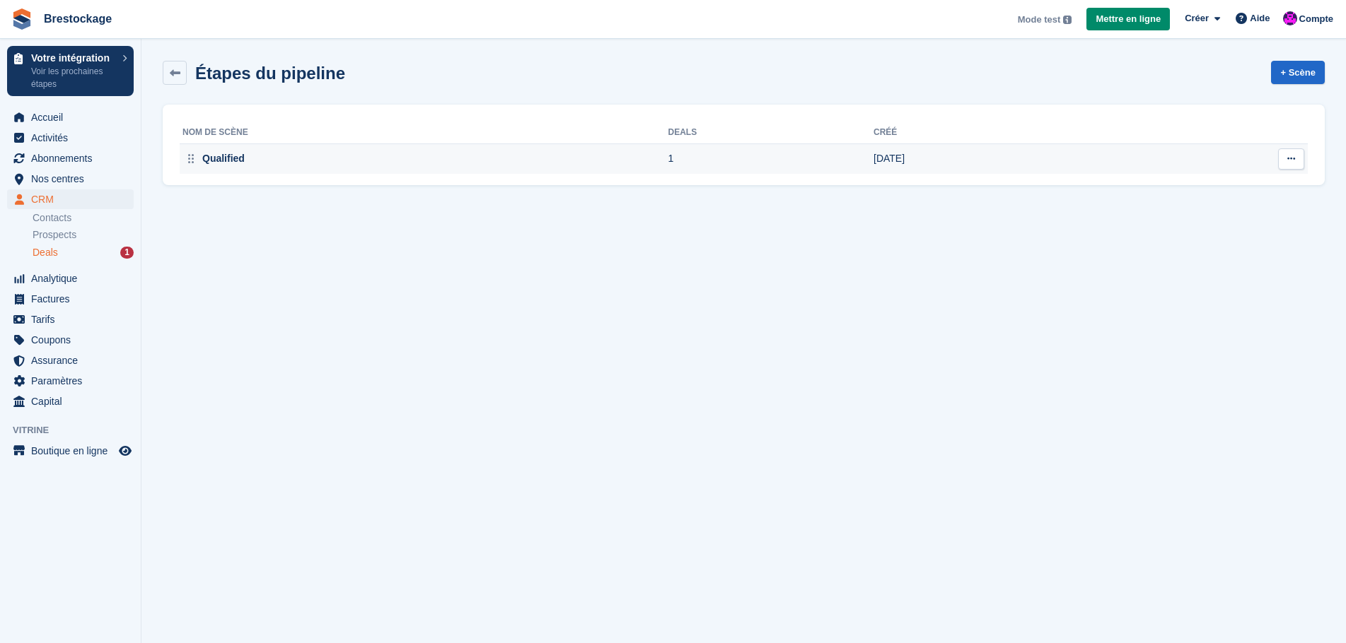
click at [386, 173] on td "Qualified" at bounding box center [424, 159] width 489 height 30
click at [385, 165] on div "Qualified" at bounding box center [425, 158] width 486 height 15
click at [520, 163] on div "Qualified" at bounding box center [425, 158] width 486 height 15
click at [1289, 163] on icon at bounding box center [1291, 158] width 8 height 9
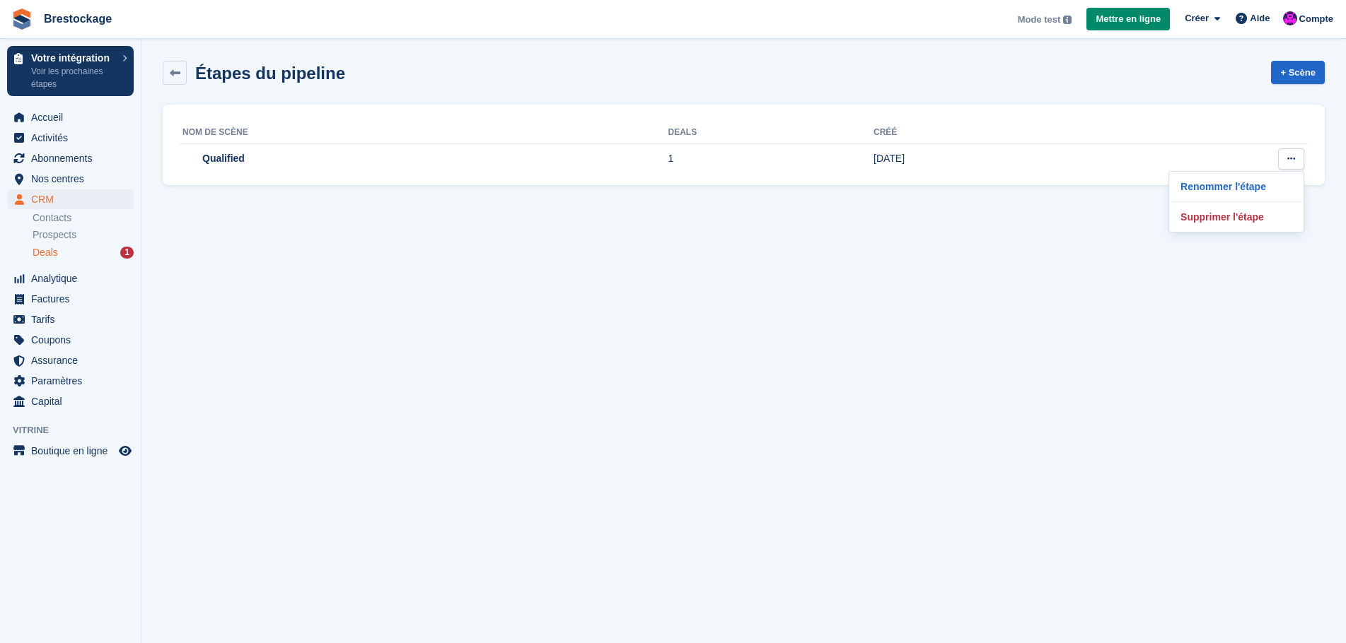
click at [1135, 113] on div "Nom de scène Deals Créé Qualified 1 25 Aug 2025 Renommer l'étape Supprimer l'ét…" at bounding box center [744, 145] width 1162 height 81
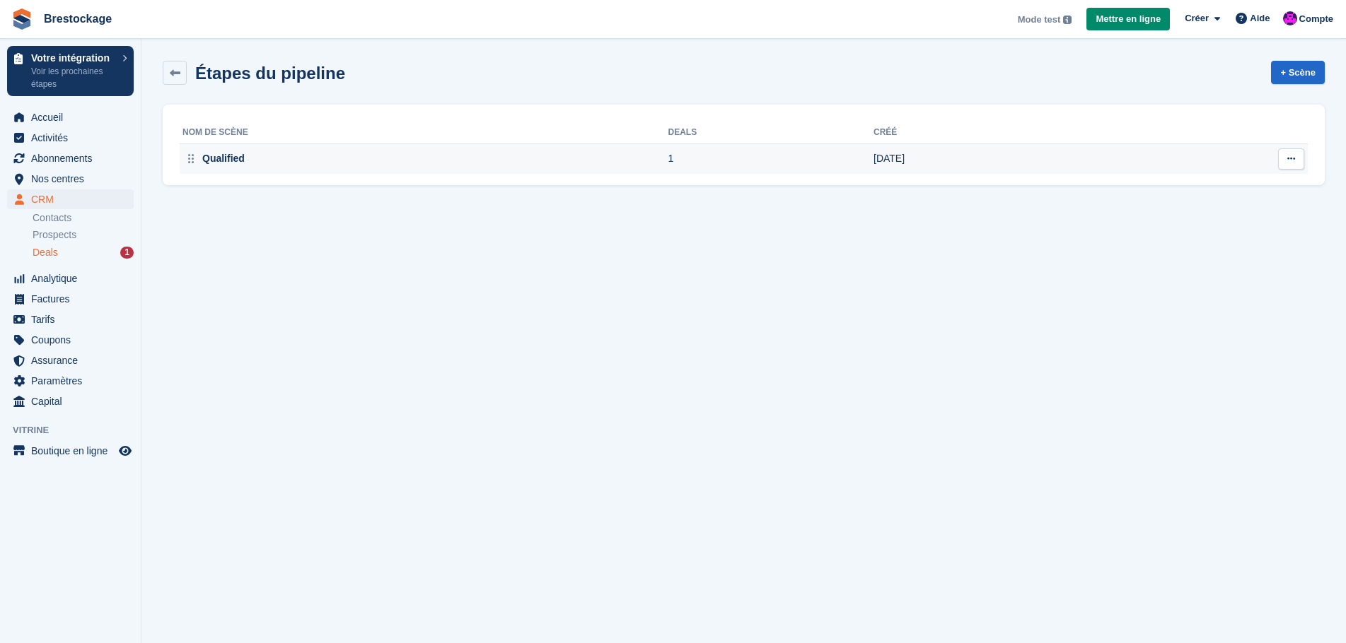
click at [1288, 172] on td "Renommer l'étape Supprimer l'étape" at bounding box center [1201, 159] width 211 height 30
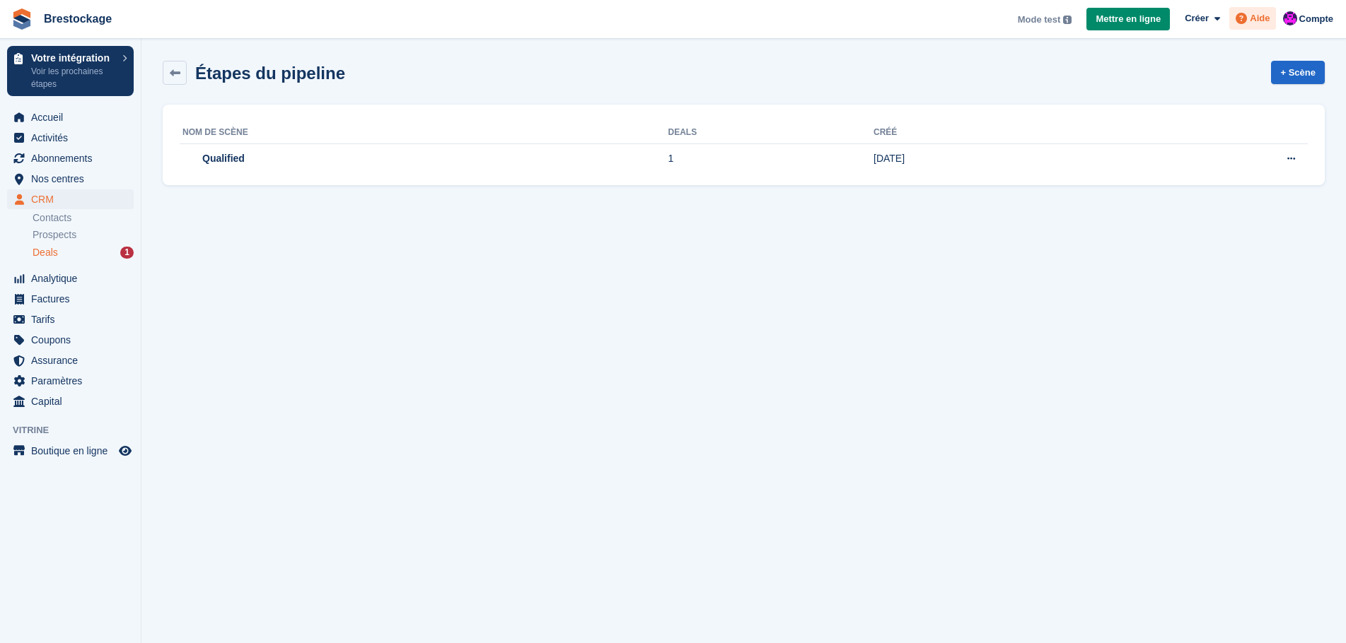
click at [1250, 28] on div "Aide" at bounding box center [1252, 18] width 47 height 23
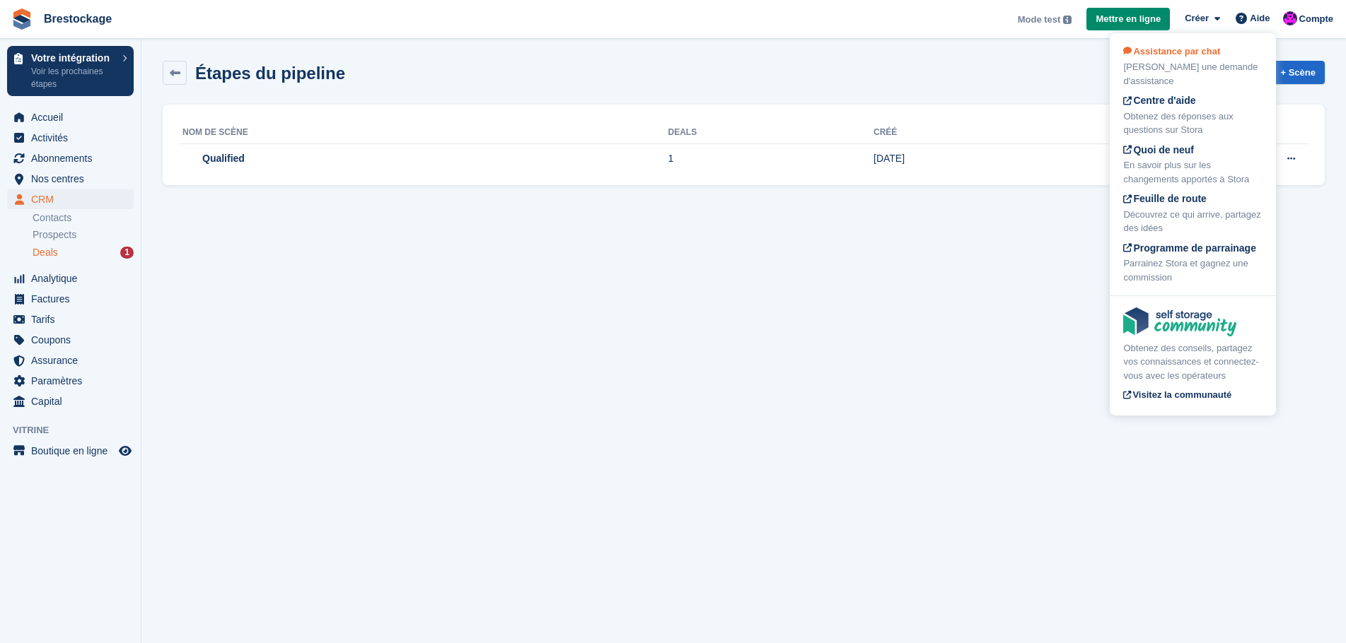
click at [1186, 56] on span "Assistance par chat" at bounding box center [1171, 51] width 97 height 11
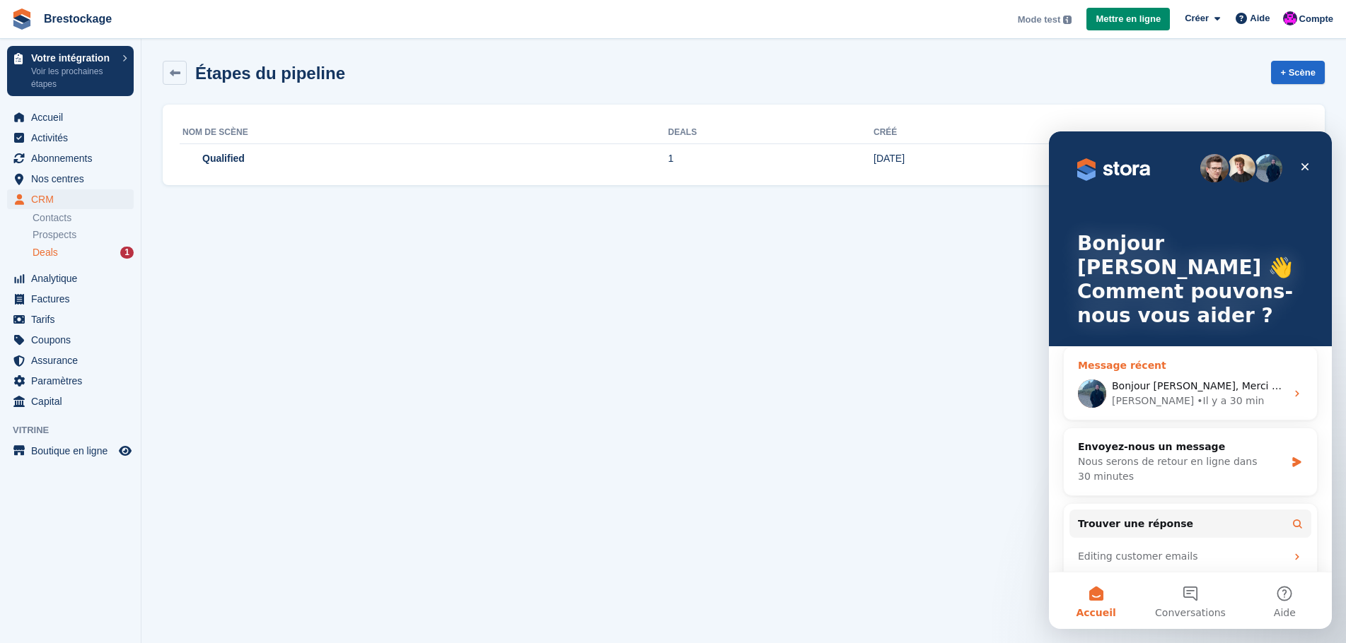
click at [1259, 394] on div "Brian • Il y a 30 min" at bounding box center [1199, 401] width 174 height 15
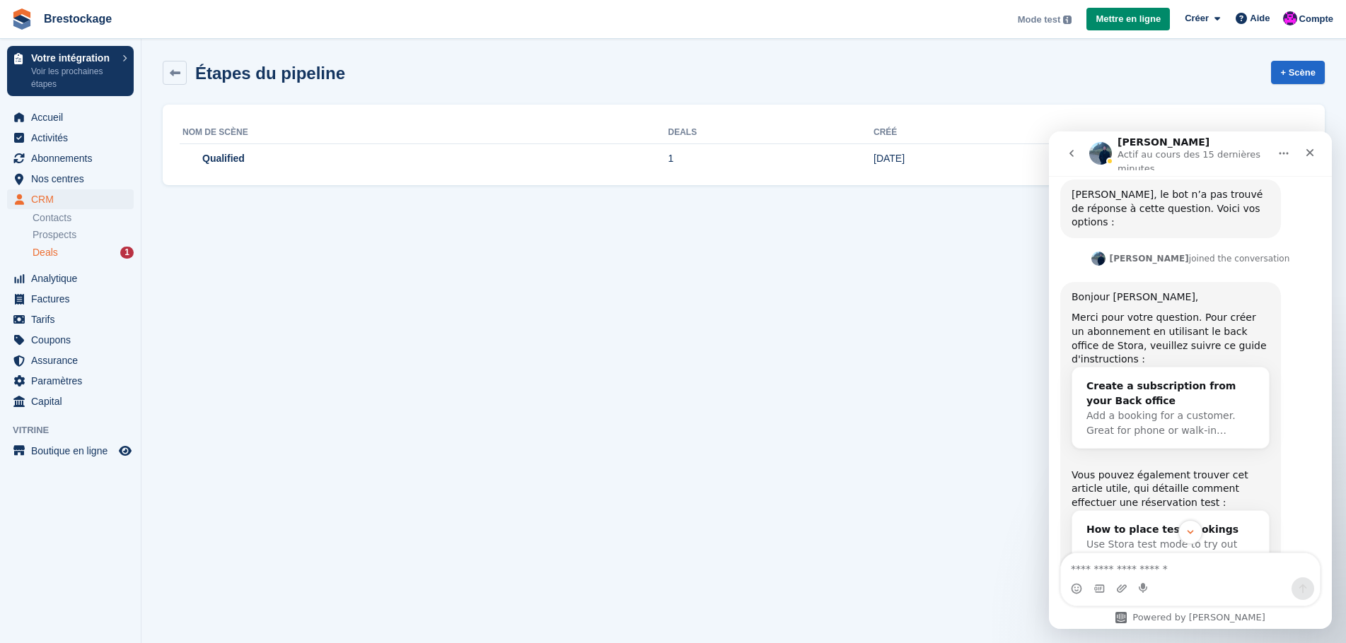
scroll to position [546, 0]
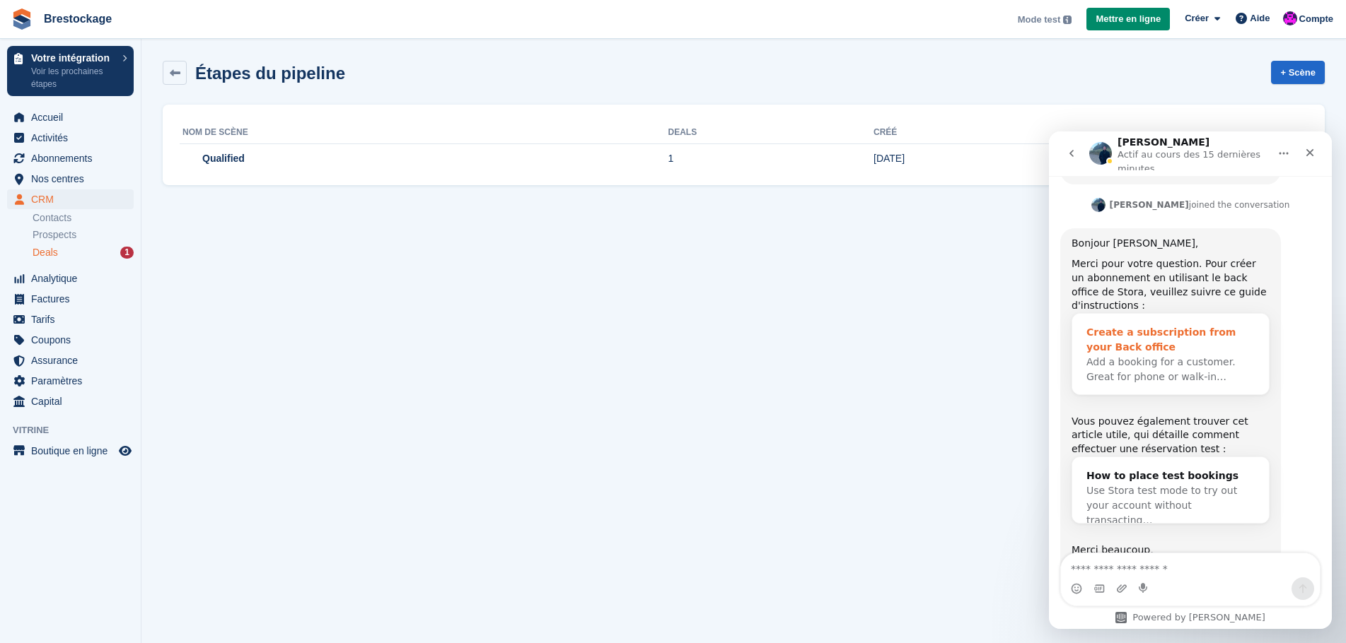
click at [1208, 325] on div "Create a subscription from your Back office" at bounding box center [1170, 340] width 168 height 30
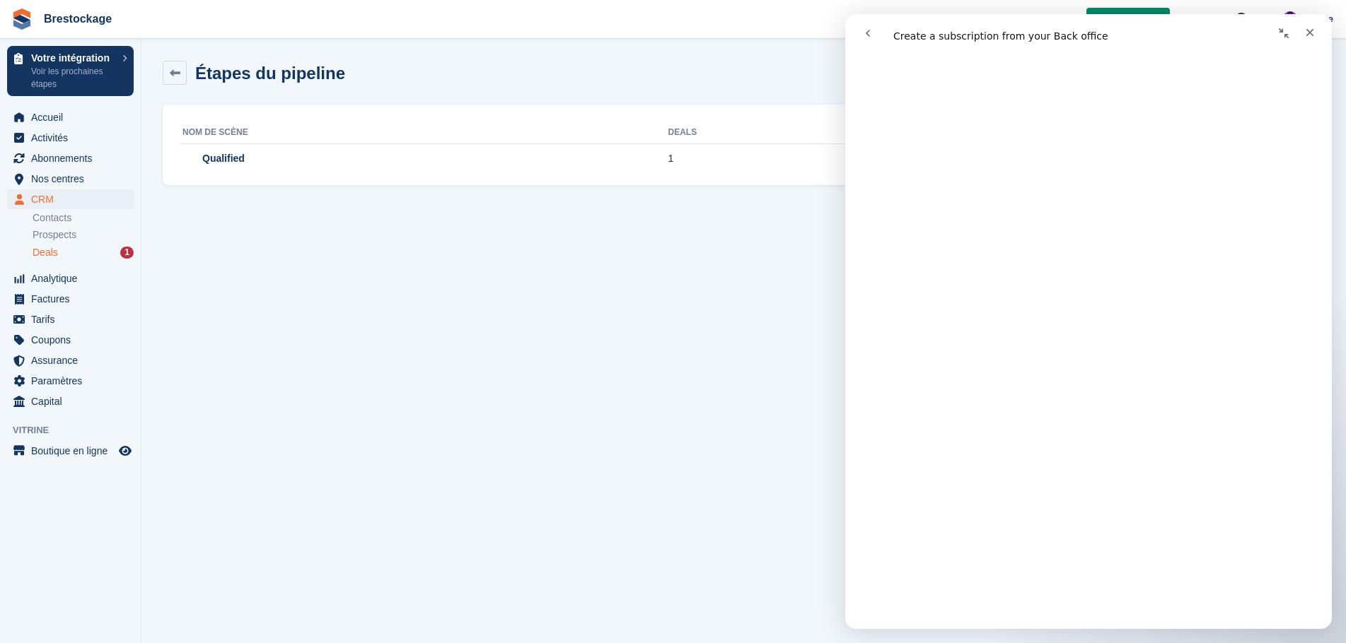
scroll to position [0, 0]
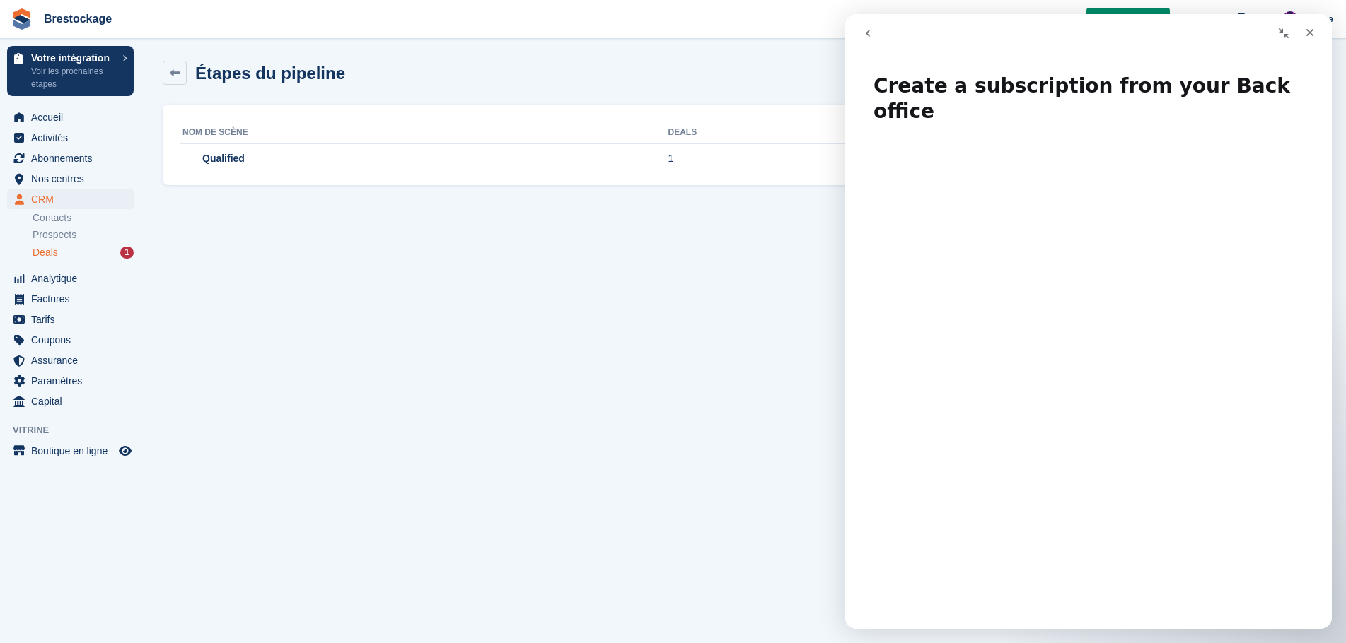
click at [872, 37] on icon "go back" at bounding box center [867, 33] width 11 height 11
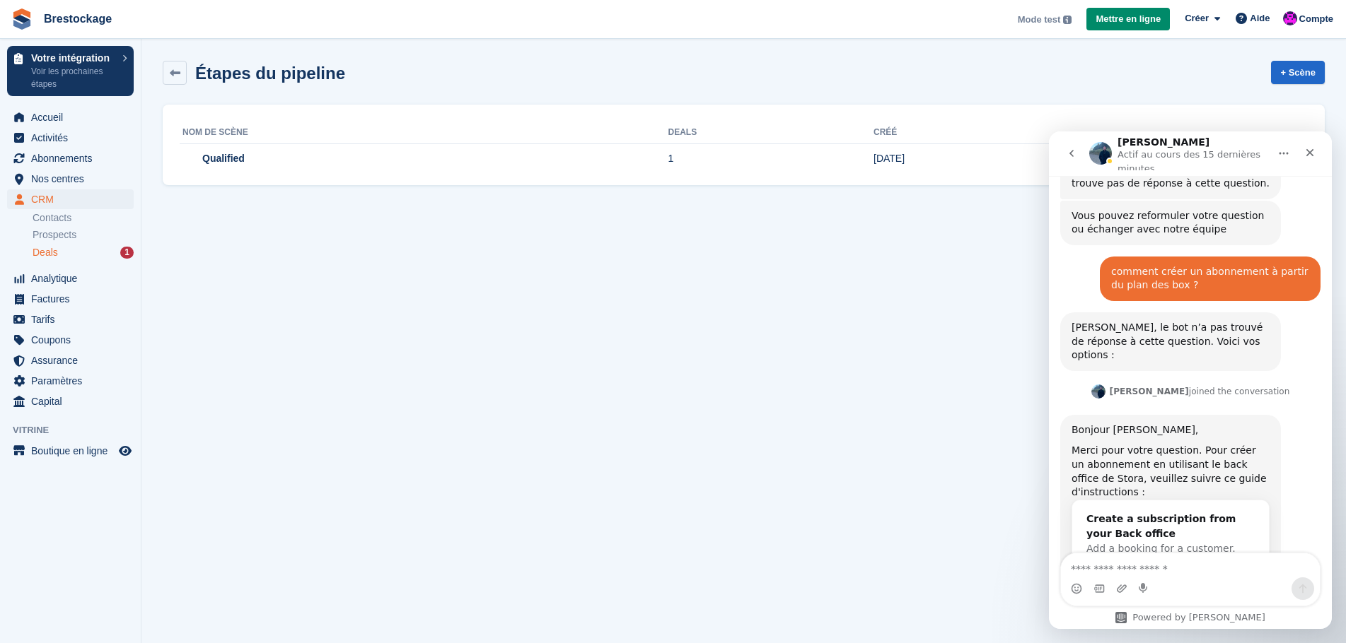
scroll to position [547, 0]
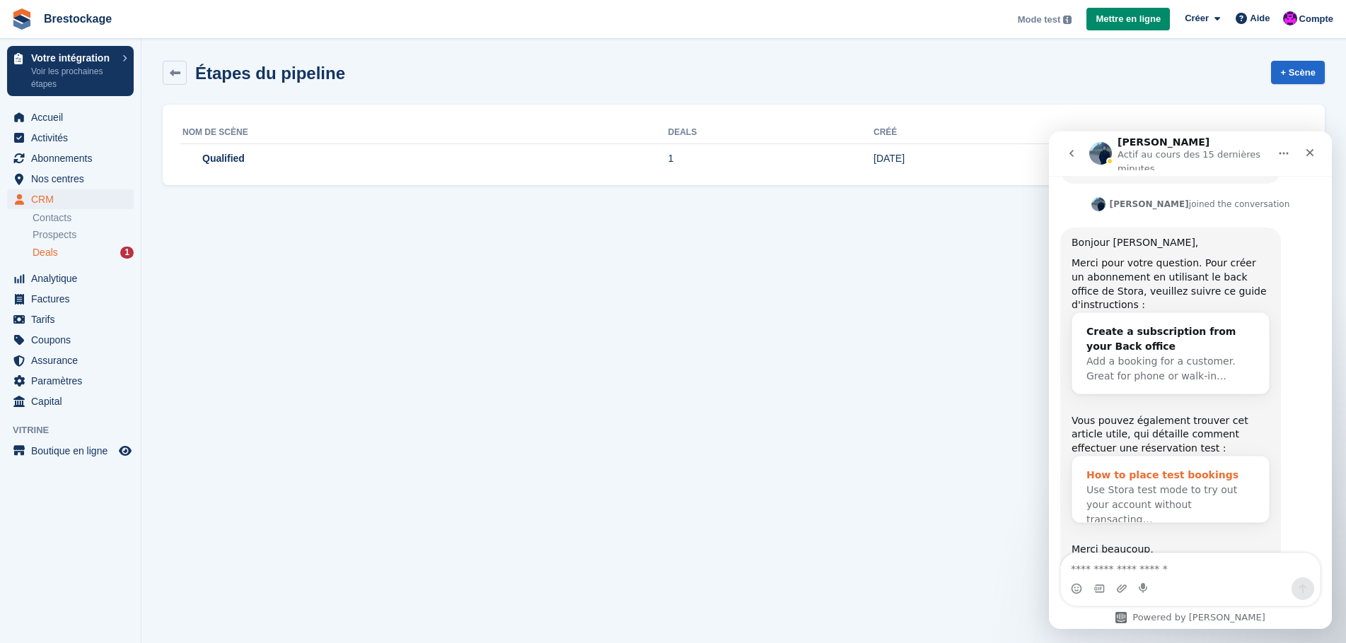
click at [1140, 484] on span "Use Stora test mode to try out your account without transacting…" at bounding box center [1161, 504] width 151 height 41
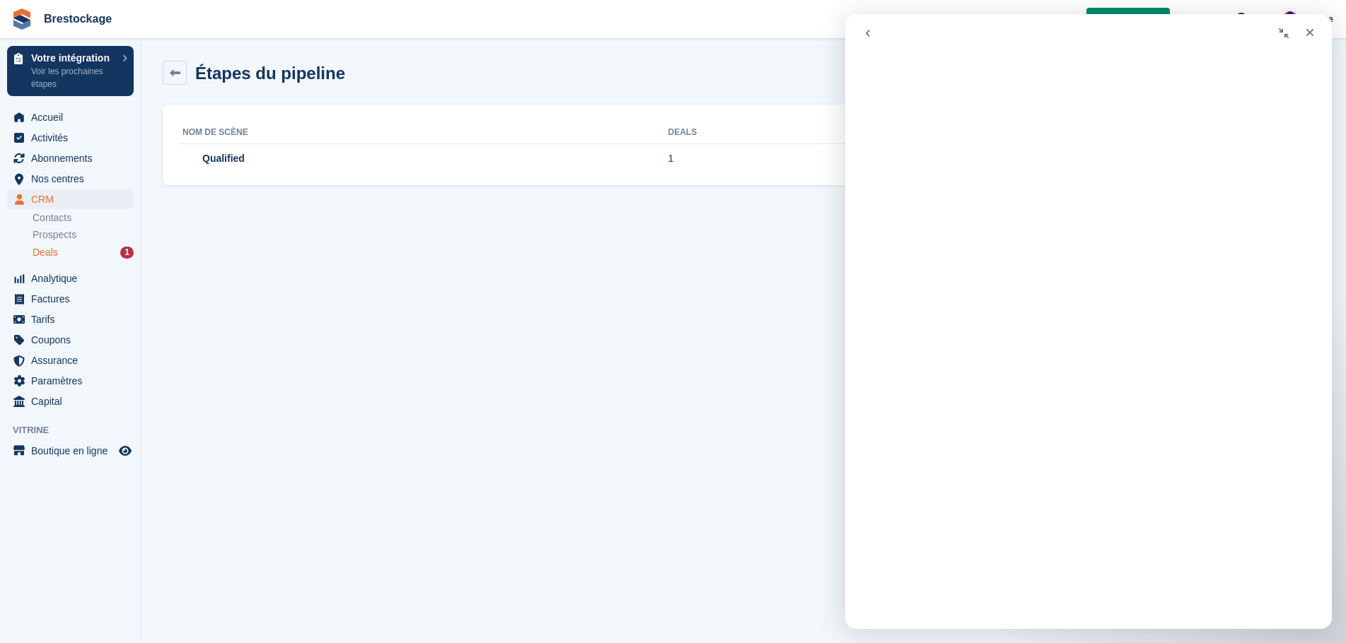
scroll to position [0, 0]
click at [863, 34] on icon "go back" at bounding box center [867, 33] width 11 height 11
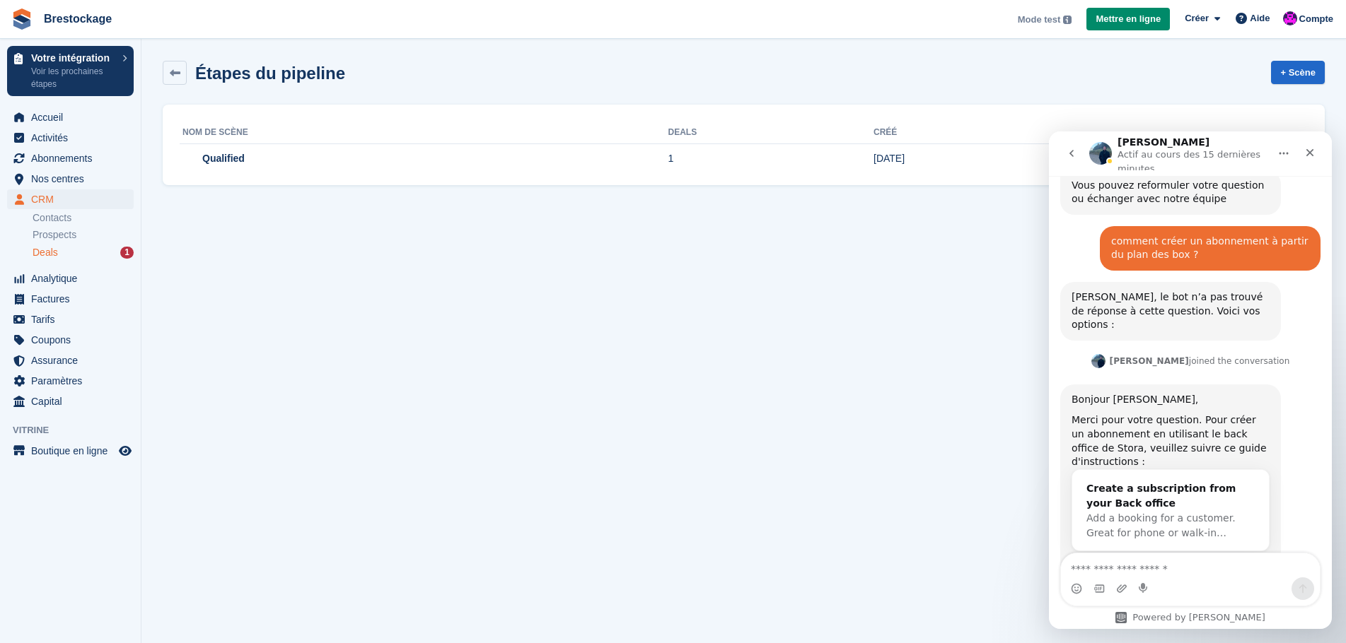
click at [827, 451] on section "Étapes du pipeline + Scène Nom de scène Deals Créé Qualified 1 25 Aug 2025" at bounding box center [743, 321] width 1204 height 643
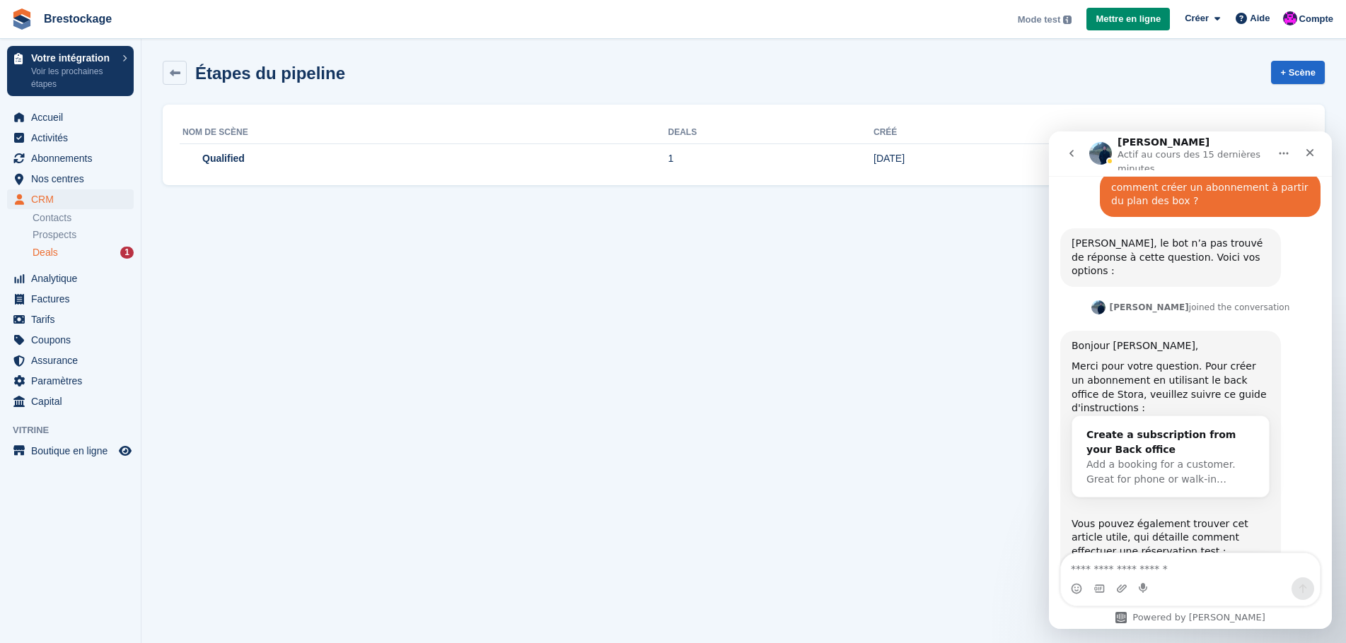
scroll to position [547, 0]
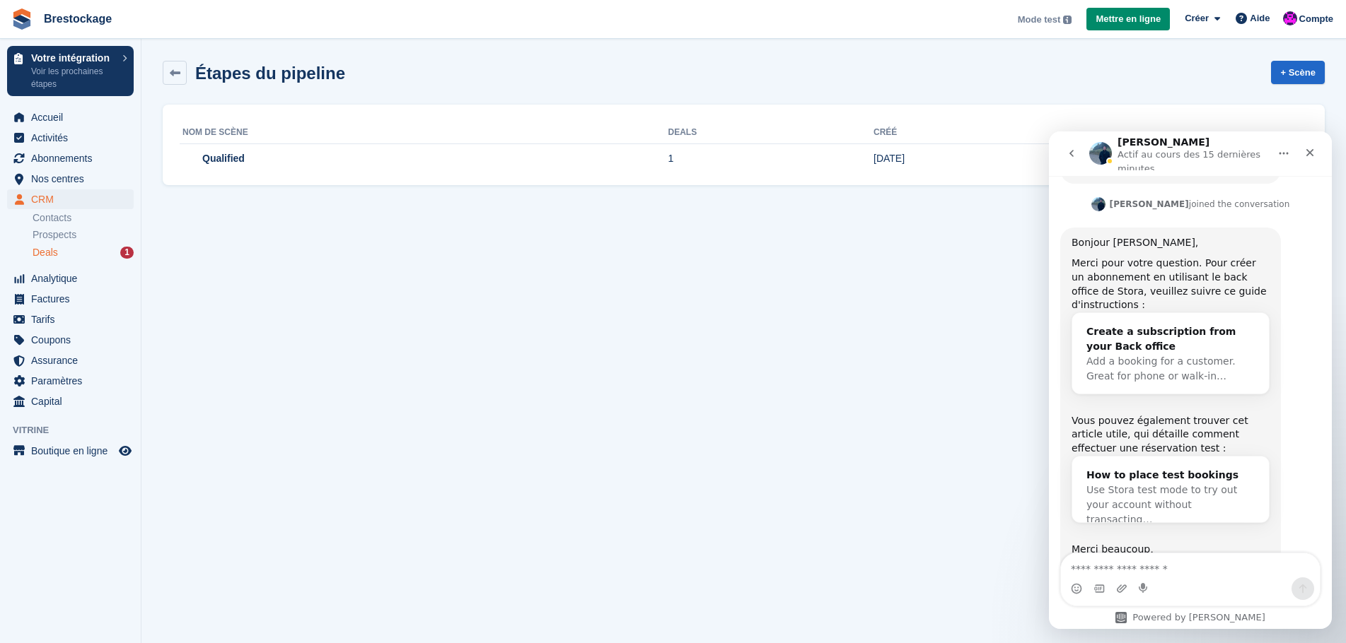
click at [61, 252] on div "Deals 1" at bounding box center [83, 252] width 101 height 13
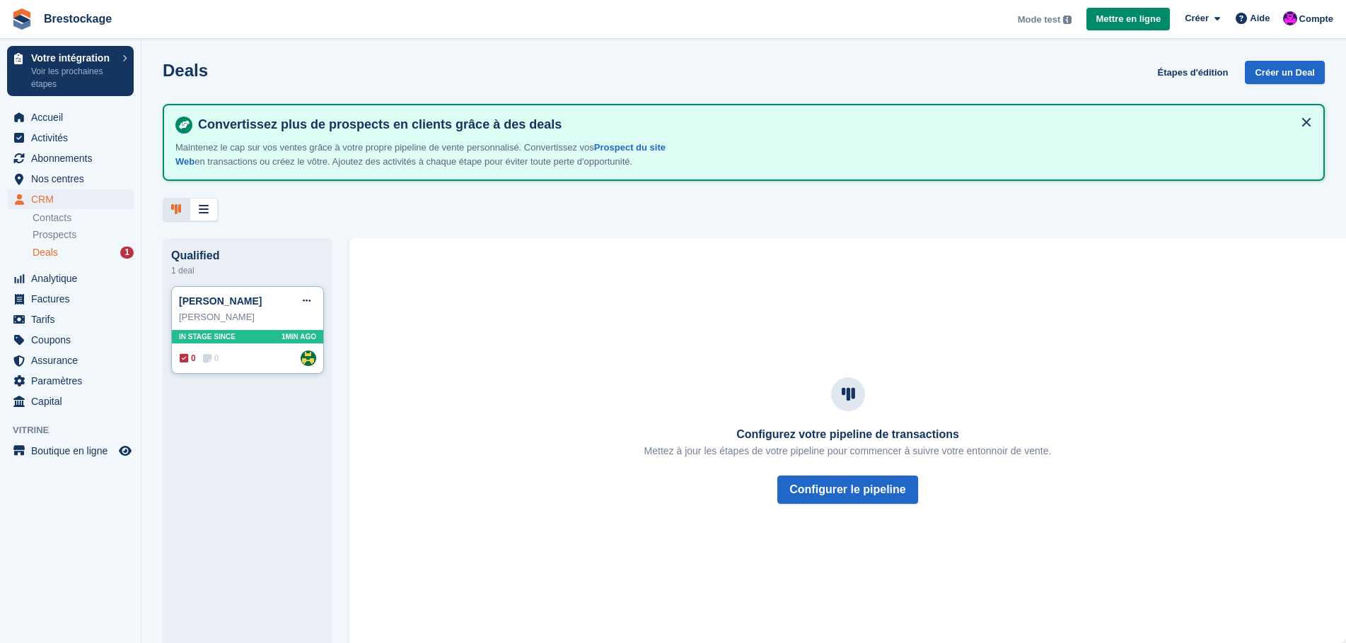
click at [240, 340] on div "In stage since 1MIN AGO" at bounding box center [247, 336] width 151 height 13
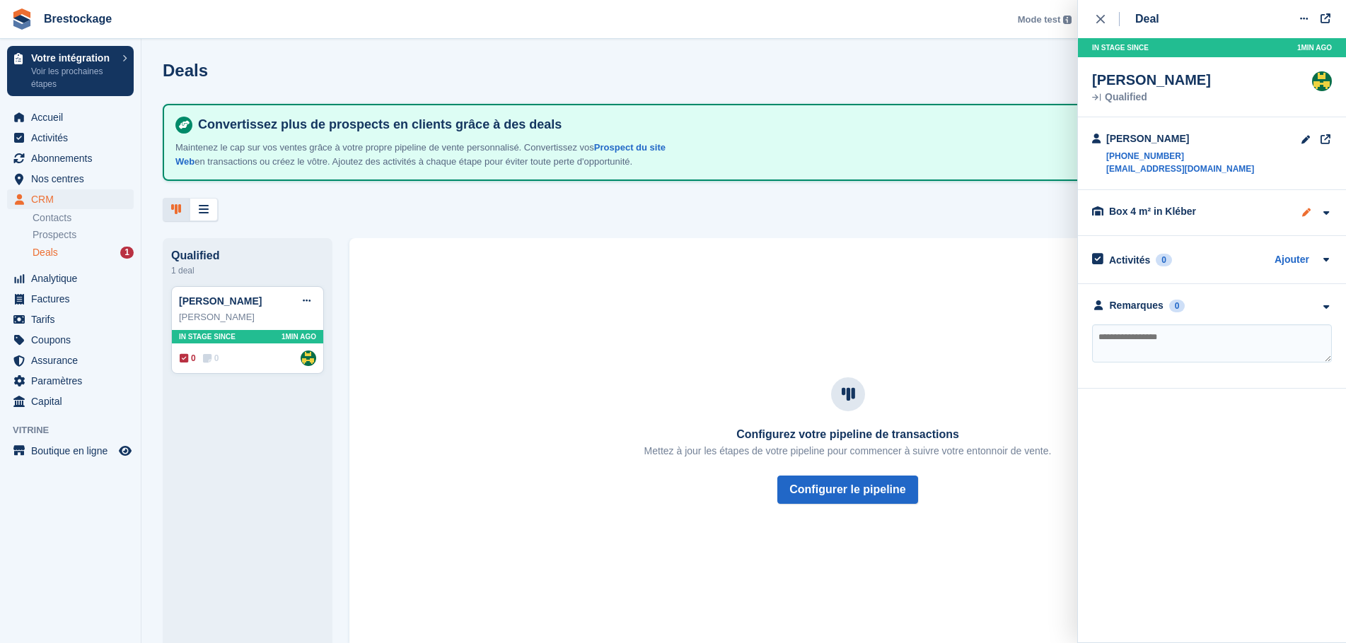
click at [1308, 213] on icon at bounding box center [1305, 212] width 11 height 1
